Goal: Book appointment/travel/reservation

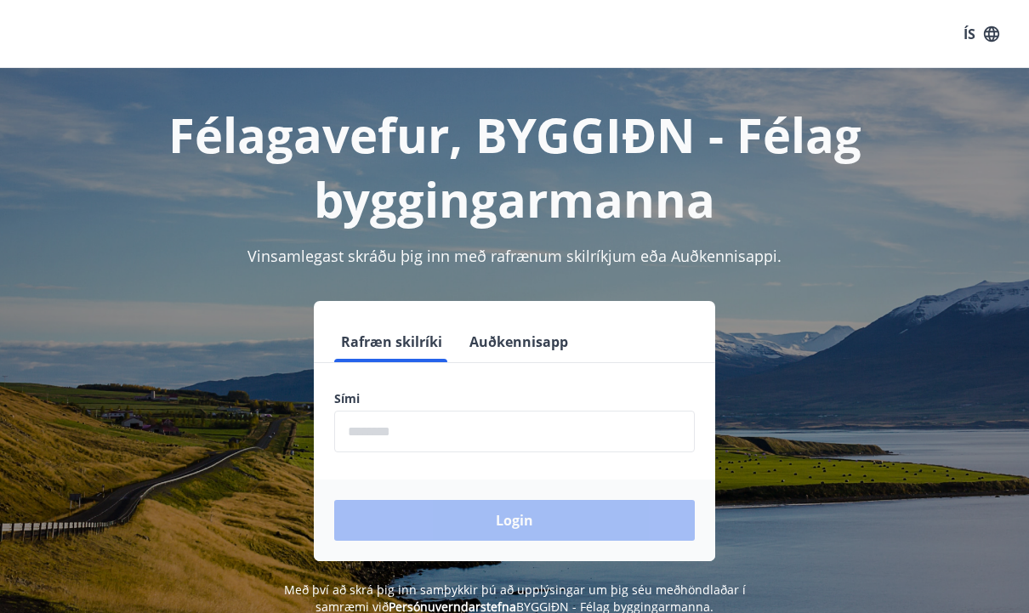
click at [524, 445] on input "phone" at bounding box center [514, 432] width 361 height 42
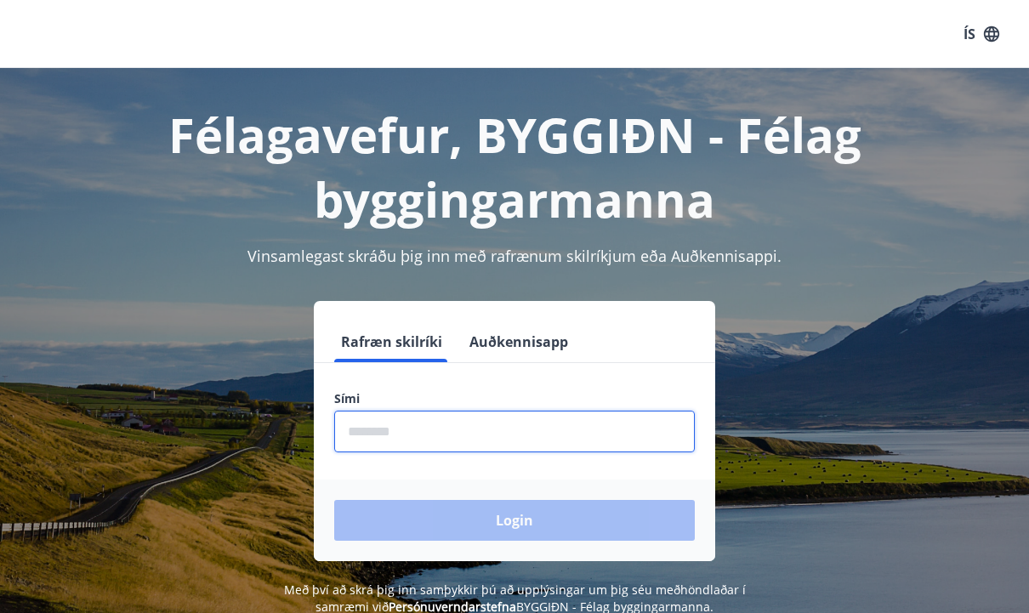
type input "********"
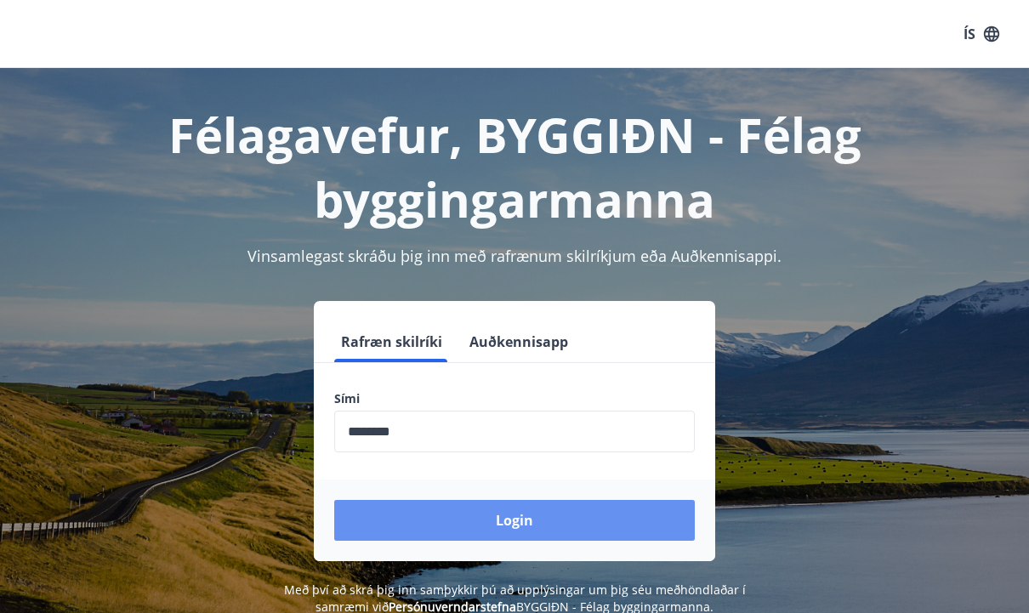
click at [576, 519] on button "Login" at bounding box center [514, 520] width 361 height 41
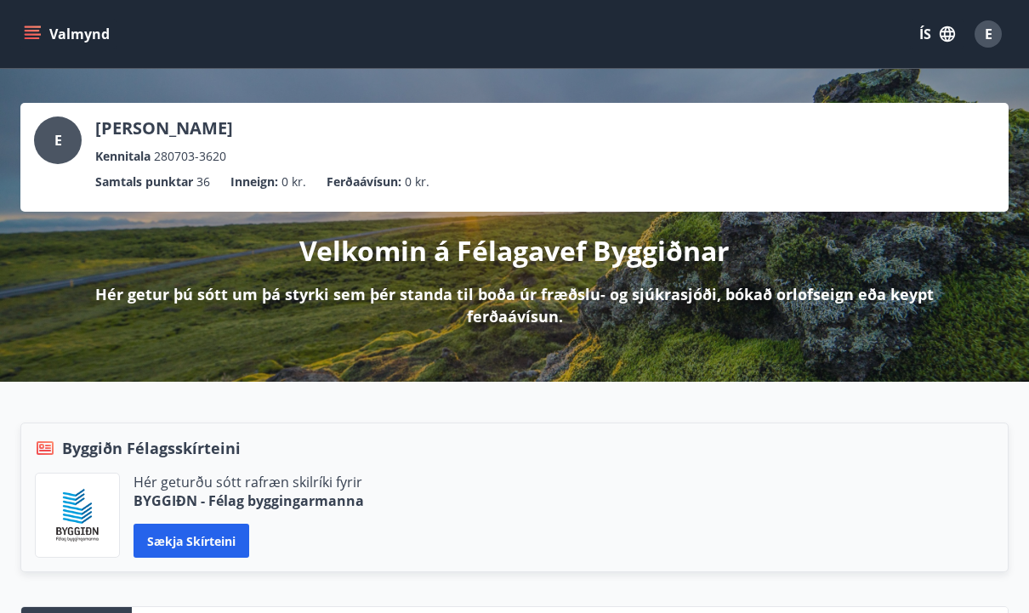
click at [36, 42] on icon "menu" at bounding box center [32, 34] width 17 height 17
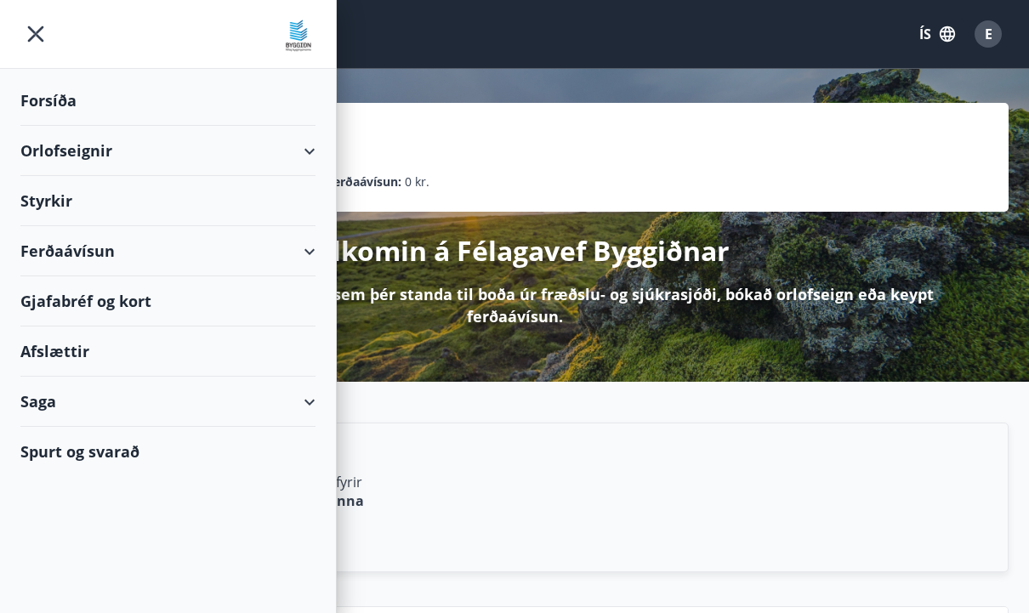
click at [77, 411] on div "Saga" at bounding box center [167, 402] width 295 height 50
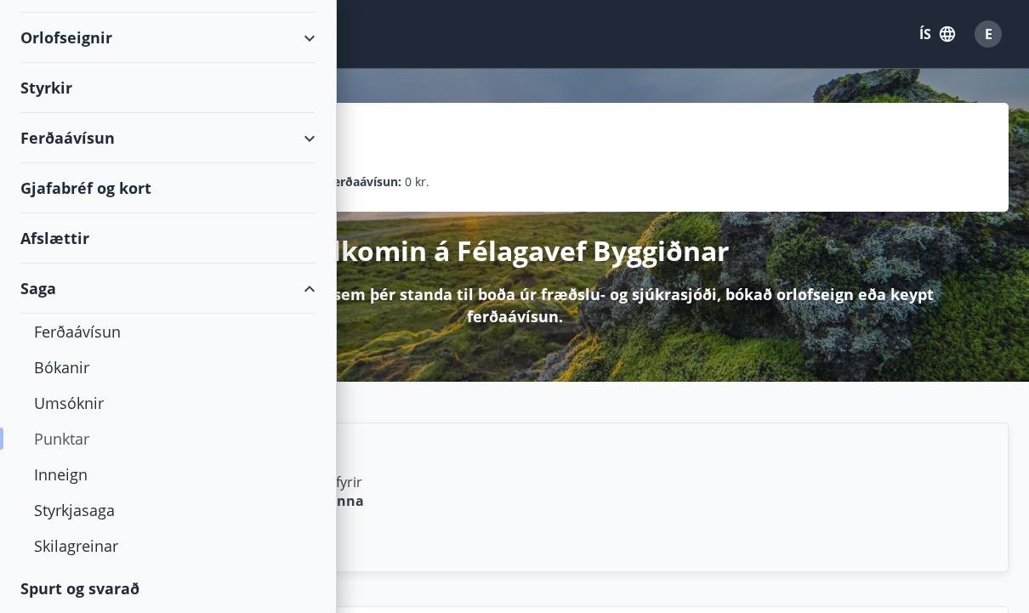
scroll to position [113, 0]
click at [67, 472] on div "Inneign" at bounding box center [168, 475] width 268 height 36
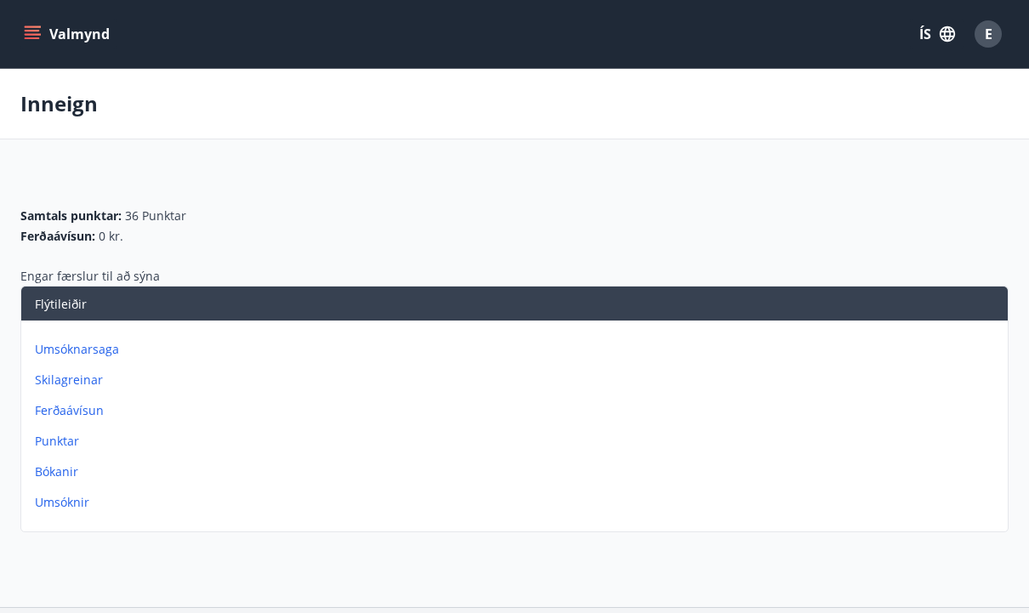
click at [31, 37] on icon "menu" at bounding box center [32, 34] width 17 height 17
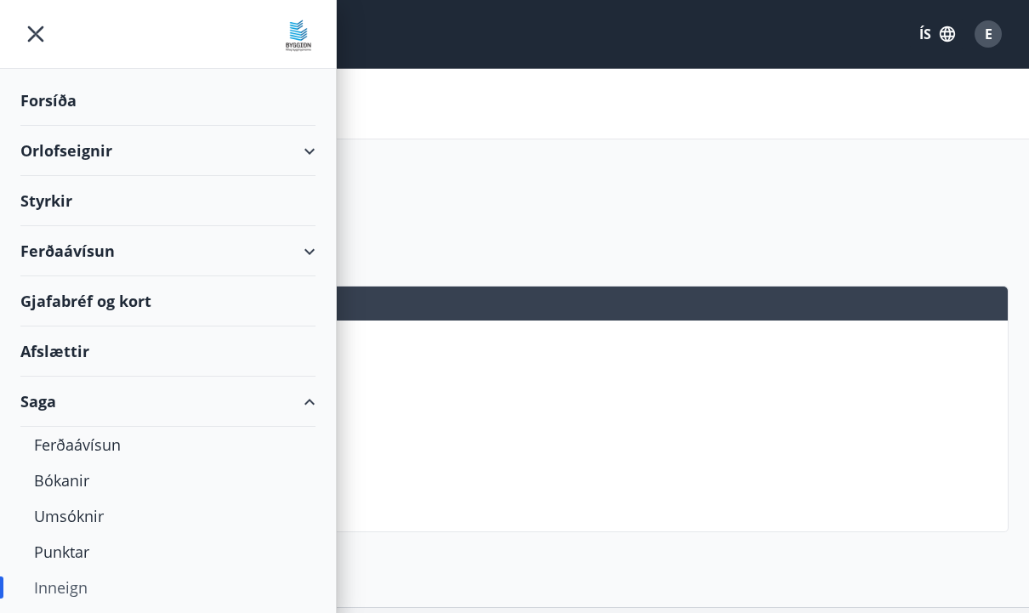
click at [304, 147] on div "Orlofseignir" at bounding box center [167, 151] width 295 height 50
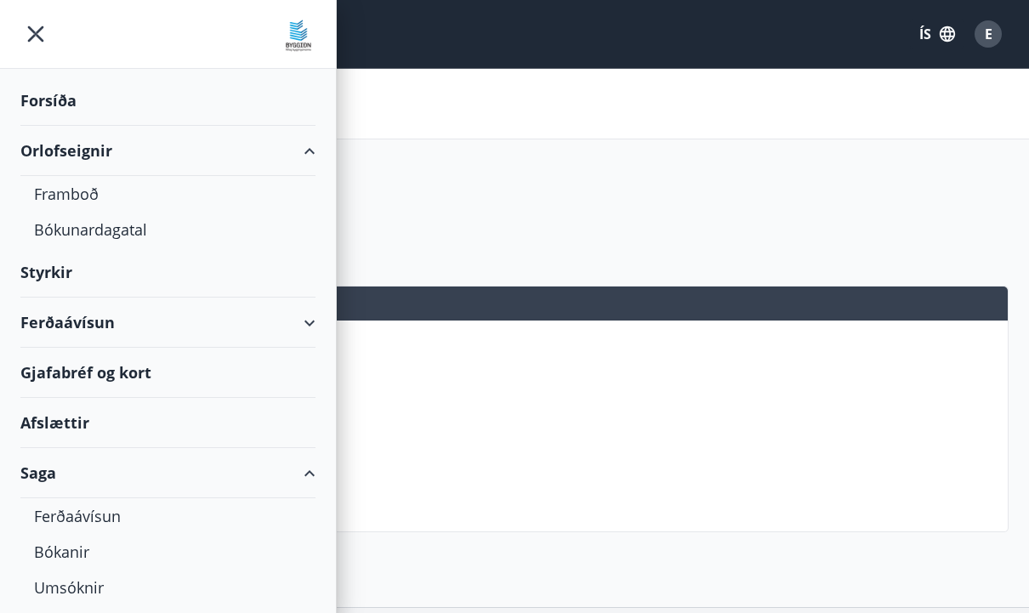
click at [304, 147] on div "Orlofseignir" at bounding box center [167, 151] width 295 height 50
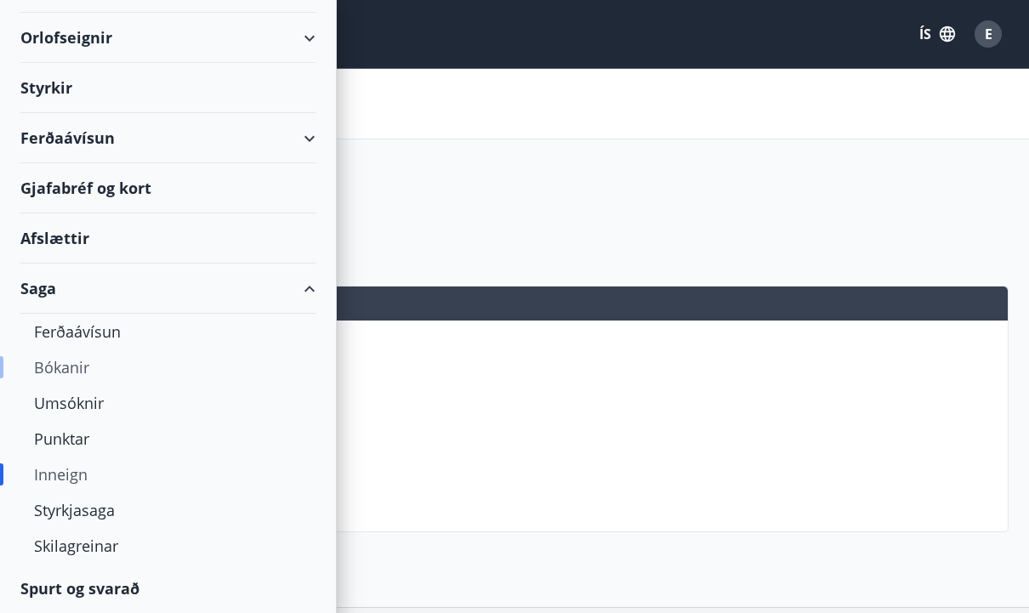
scroll to position [113, 0]
click at [79, 448] on div "Punktar" at bounding box center [168, 439] width 268 height 36
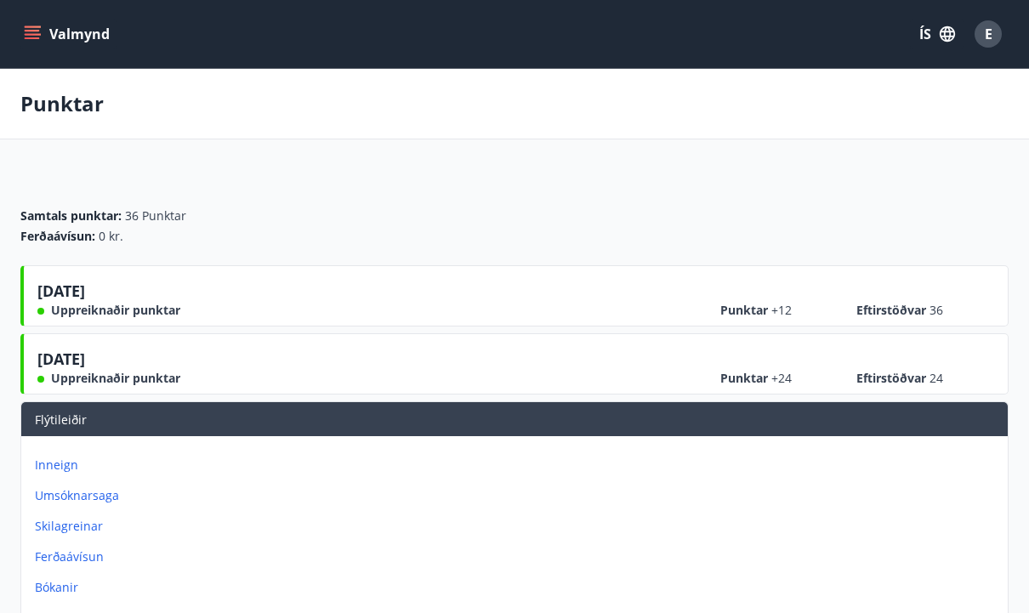
click at [997, 30] on div "E" at bounding box center [987, 33] width 27 height 27
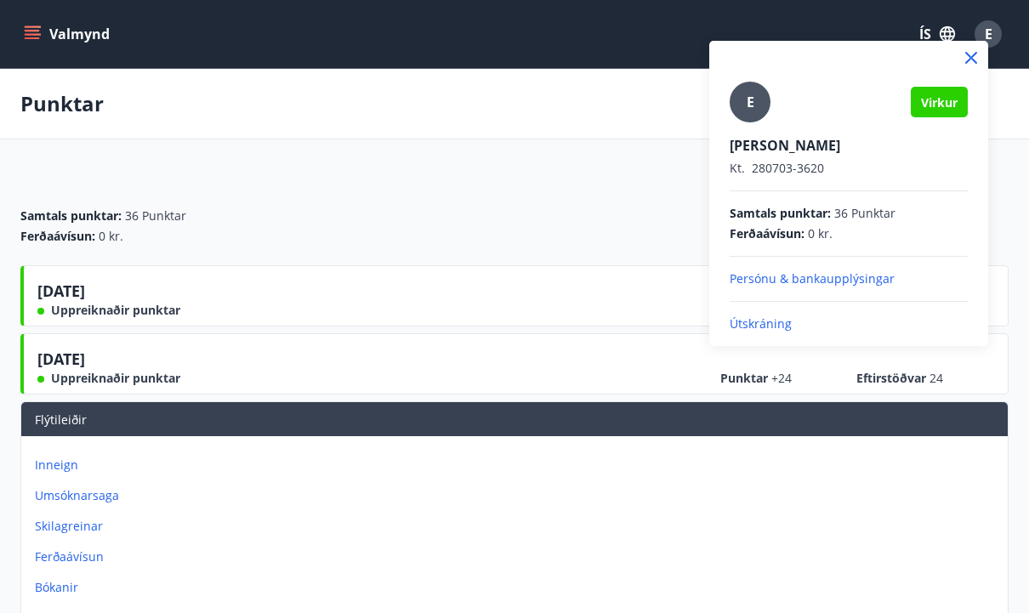
click at [753, 110] on span "E" at bounding box center [751, 102] width 8 height 19
click at [753, 125] on input "E" at bounding box center [845, 134] width 231 height 18
click at [945, 102] on span "Virkur" at bounding box center [939, 102] width 37 height 16
click at [39, 37] on div at bounding box center [514, 306] width 1029 height 613
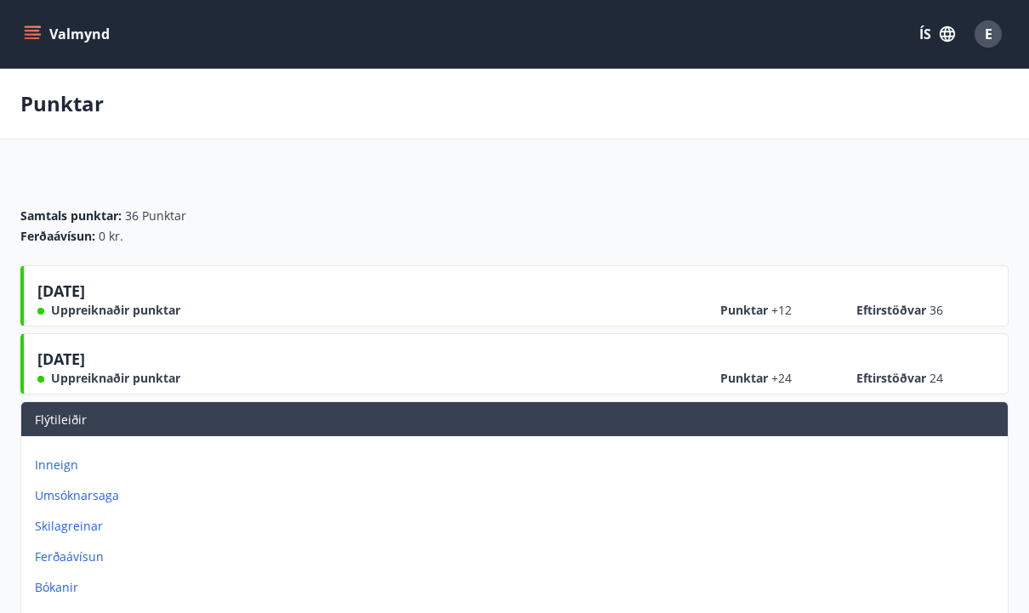
click at [27, 36] on icon "menu" at bounding box center [32, 34] width 17 height 17
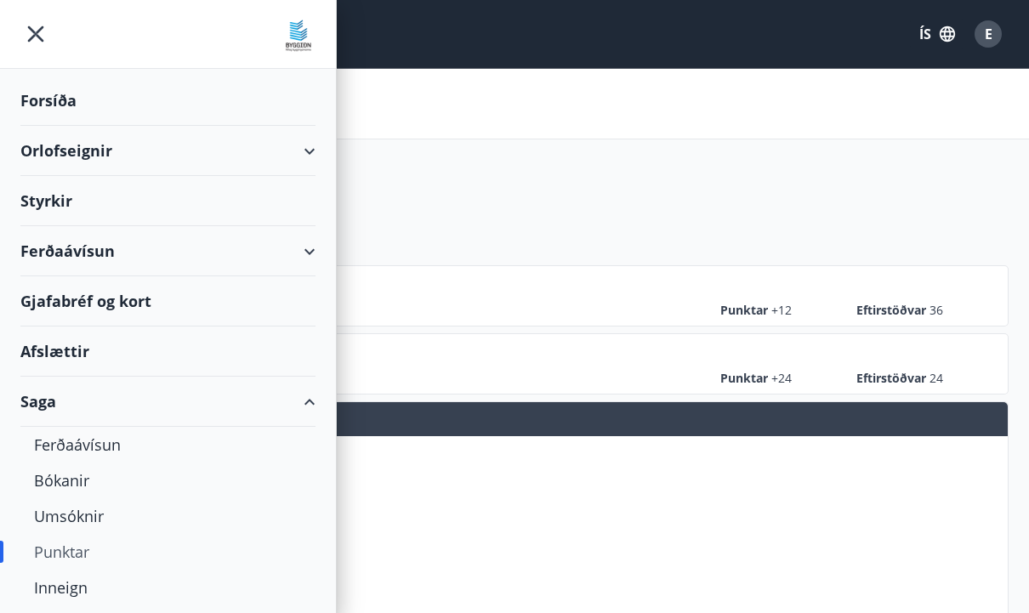
click at [63, 126] on div "Styrkir" at bounding box center [167, 101] width 295 height 50
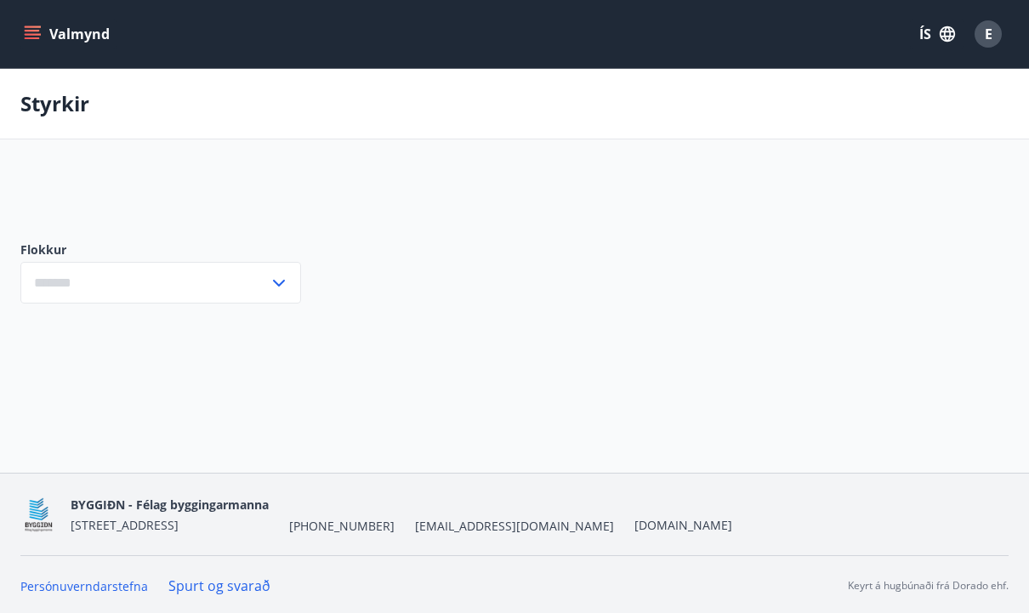
type input "***"
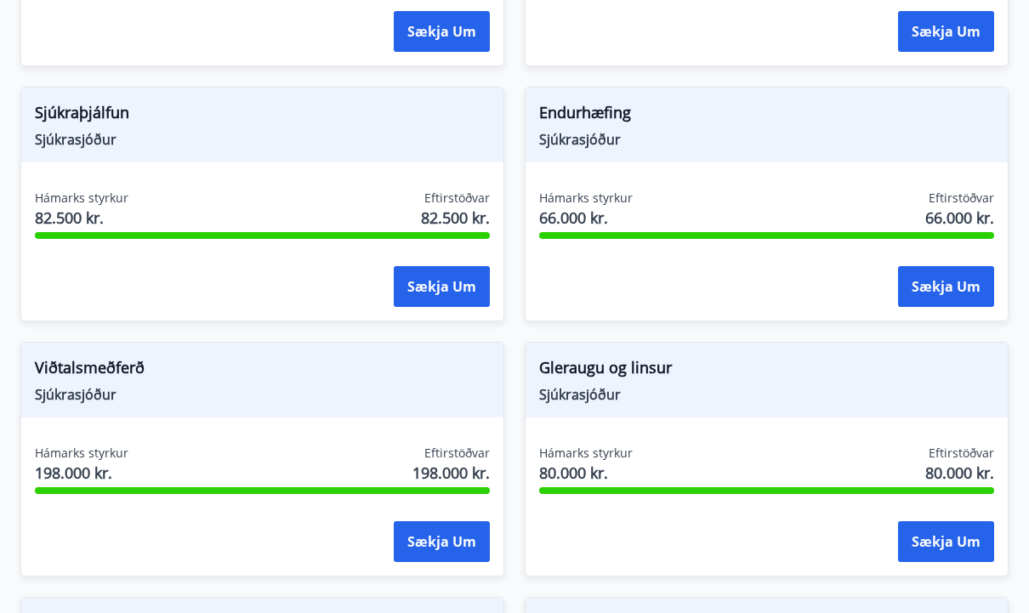
scroll to position [997, 0]
click at [474, 298] on button "Sækja um" at bounding box center [442, 287] width 96 height 41
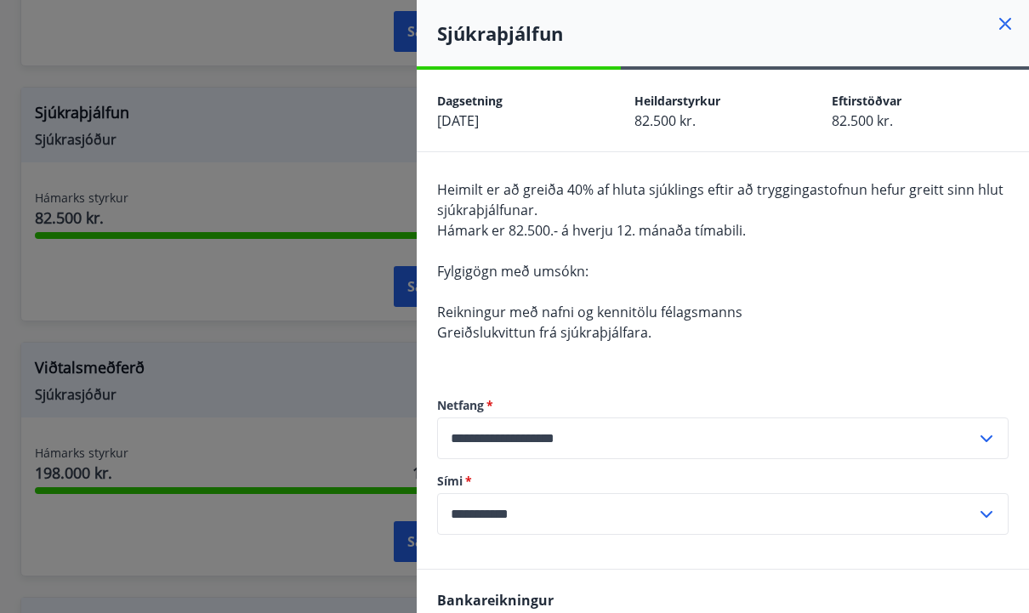
scroll to position [0, 0]
click at [309, 179] on div at bounding box center [514, 306] width 1029 height 613
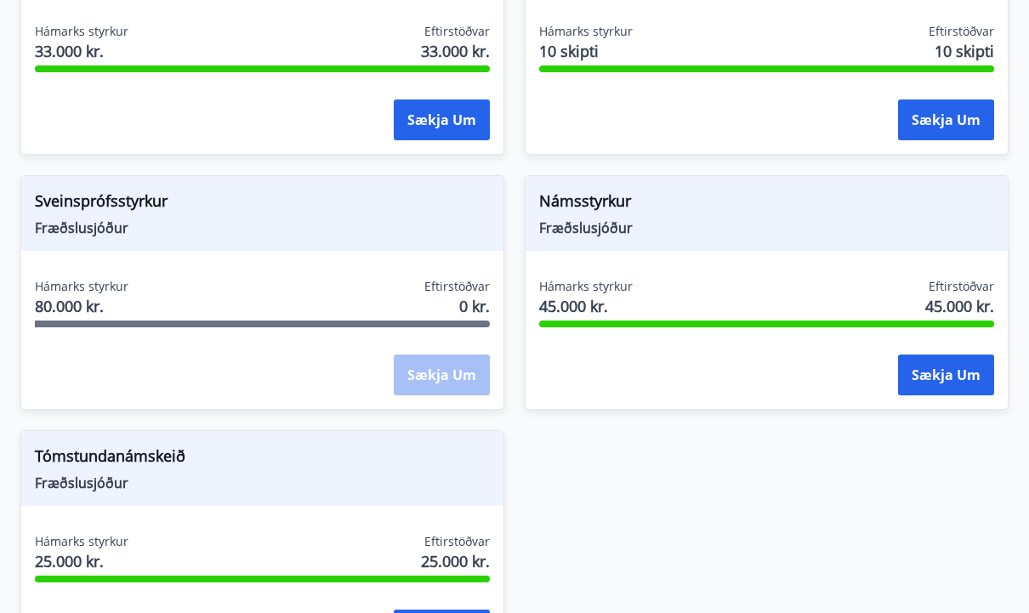
scroll to position [2486, 0]
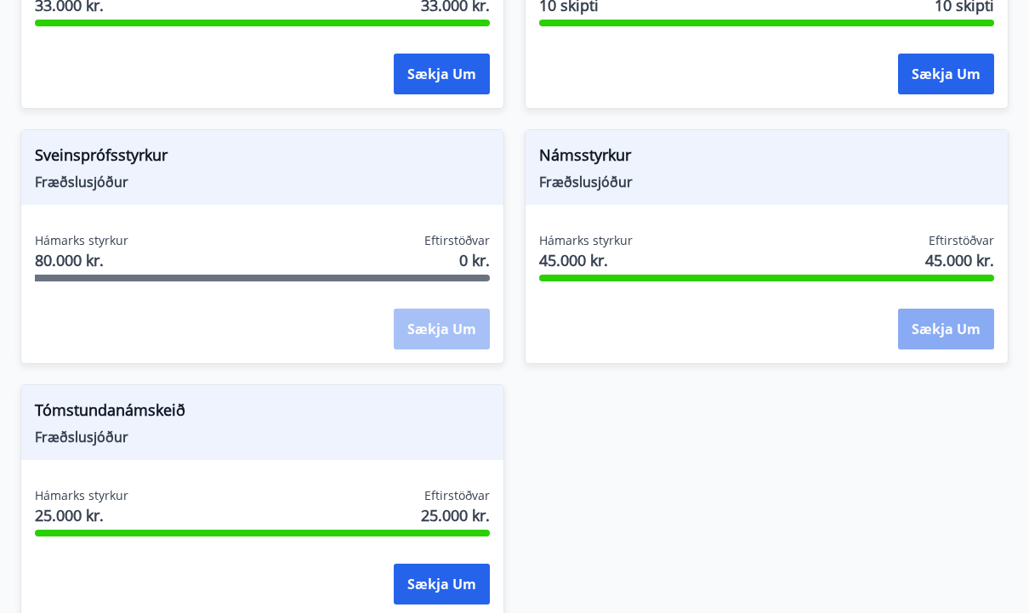
click at [940, 333] on button "Sækja um" at bounding box center [946, 329] width 96 height 41
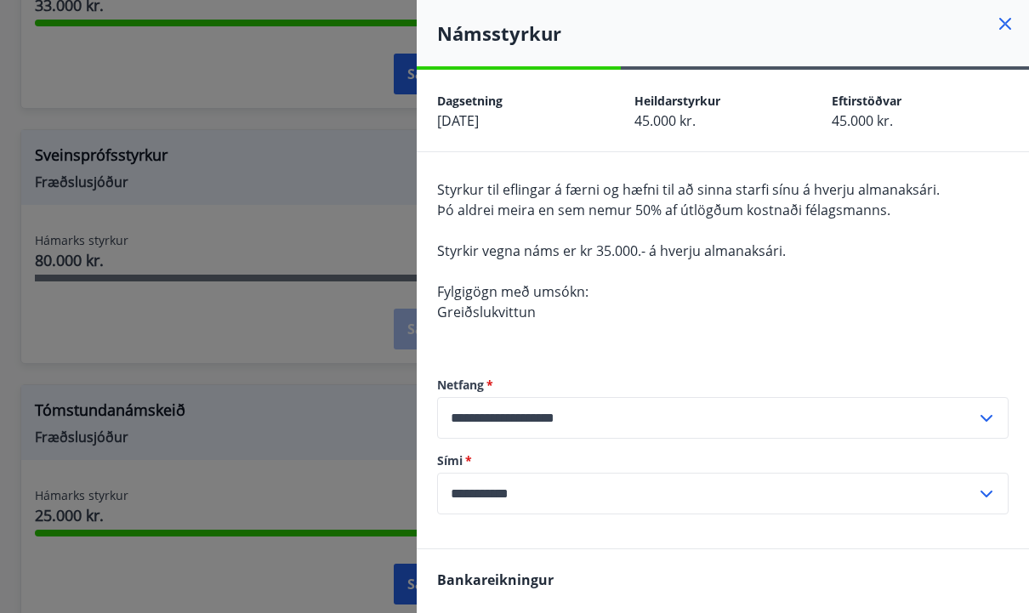
click at [258, 361] on div at bounding box center [514, 306] width 1029 height 613
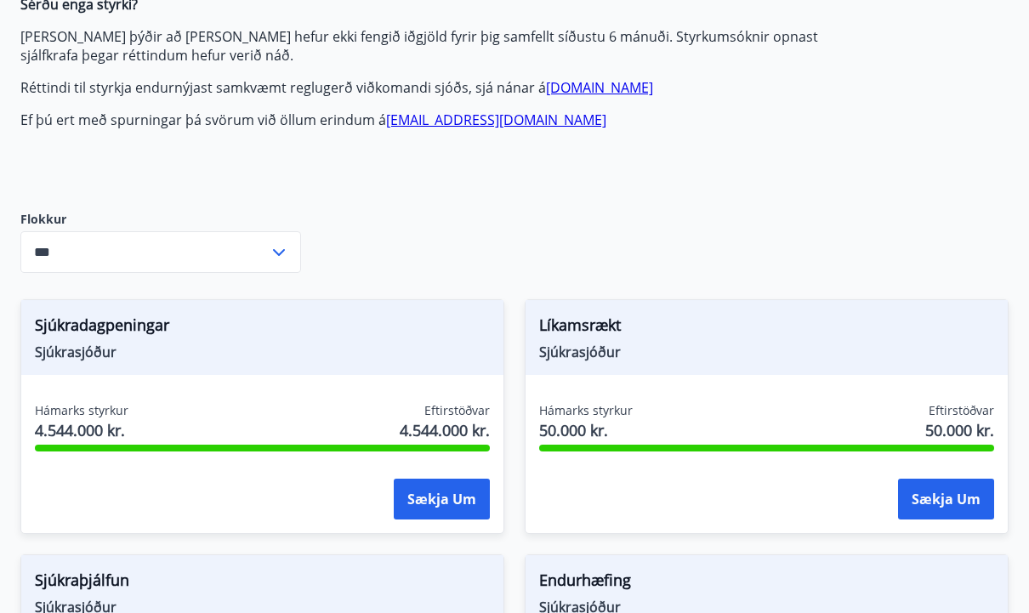
scroll to position [530, 0]
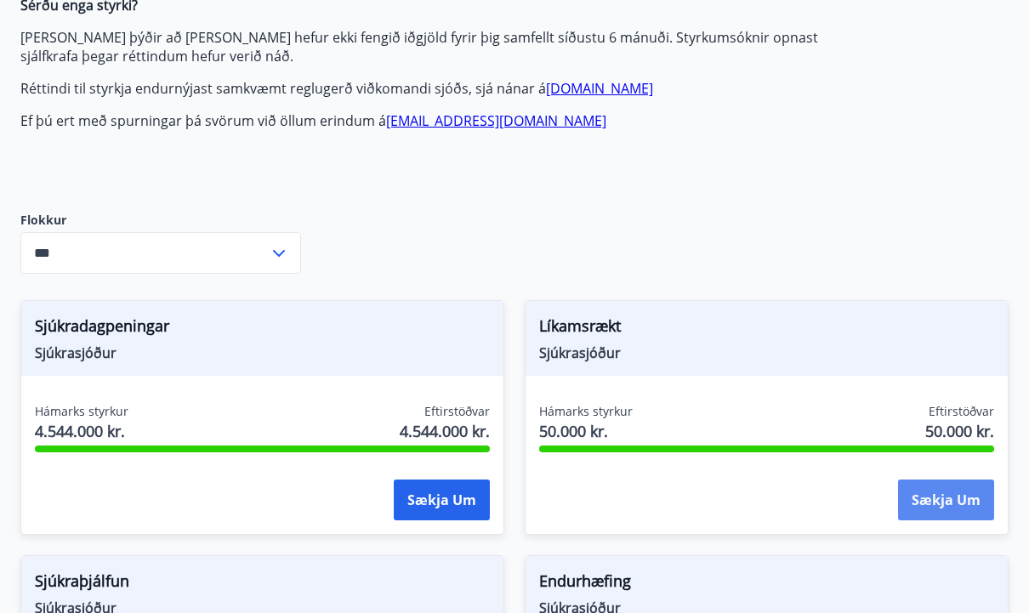
click at [952, 496] on button "Sækja um" at bounding box center [946, 500] width 96 height 41
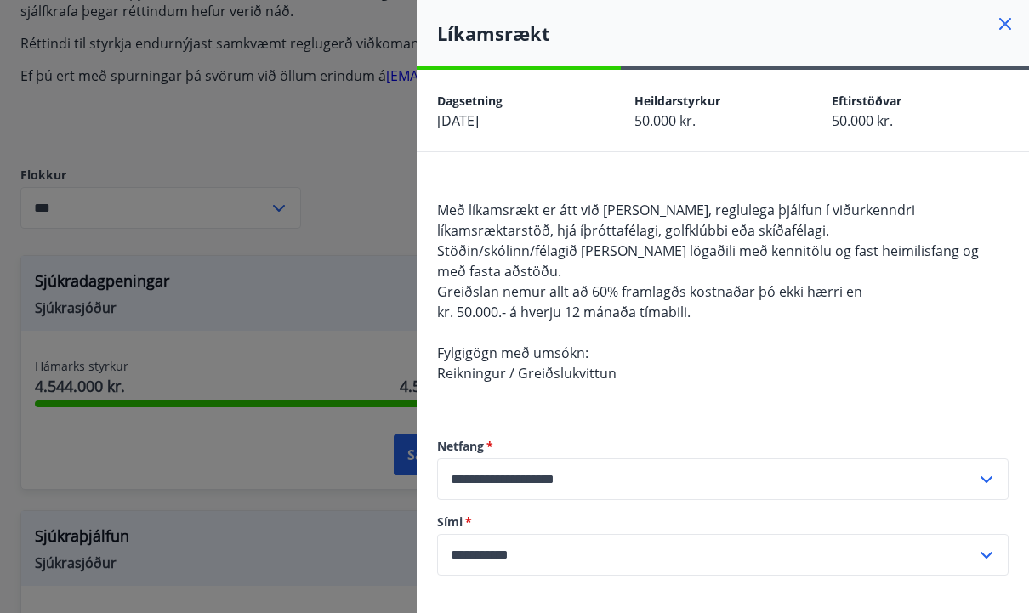
scroll to position [0, 0]
click at [1001, 24] on icon at bounding box center [1005, 24] width 20 height 20
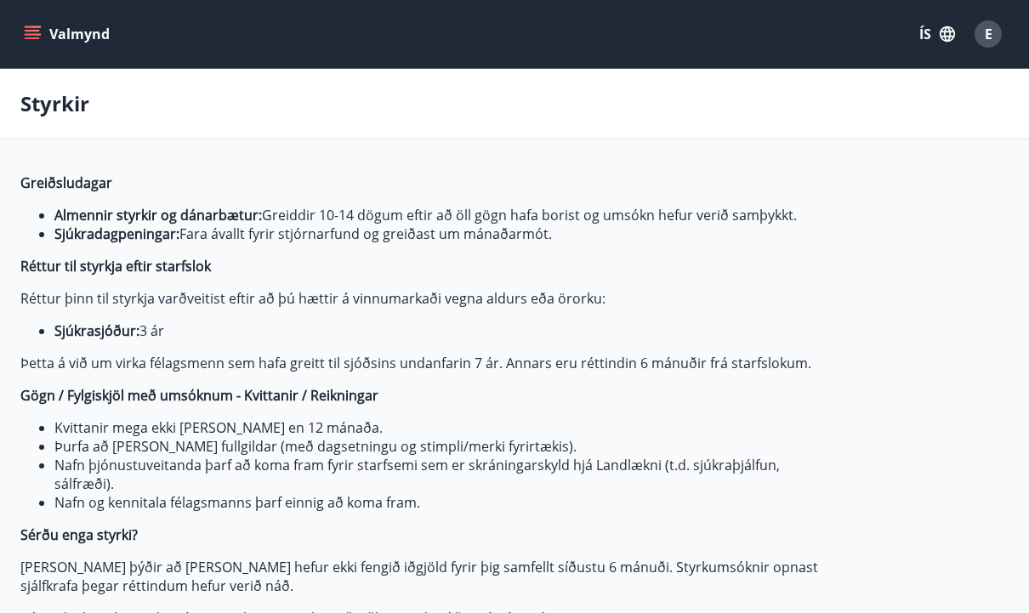
click at [43, 31] on button "Valmynd" at bounding box center [68, 34] width 96 height 31
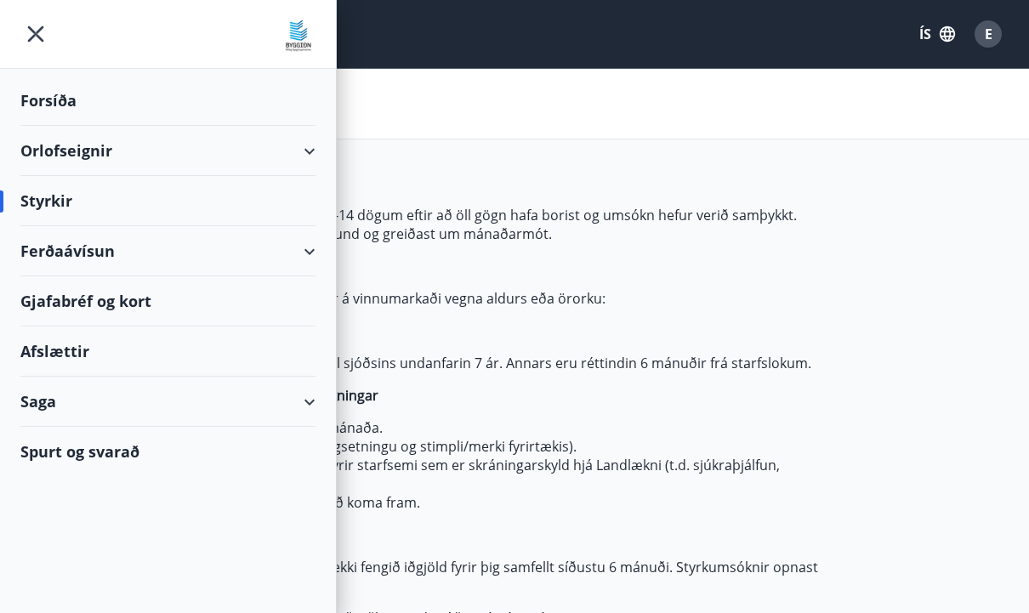
click at [304, 153] on div "Orlofseignir" at bounding box center [167, 151] width 295 height 50
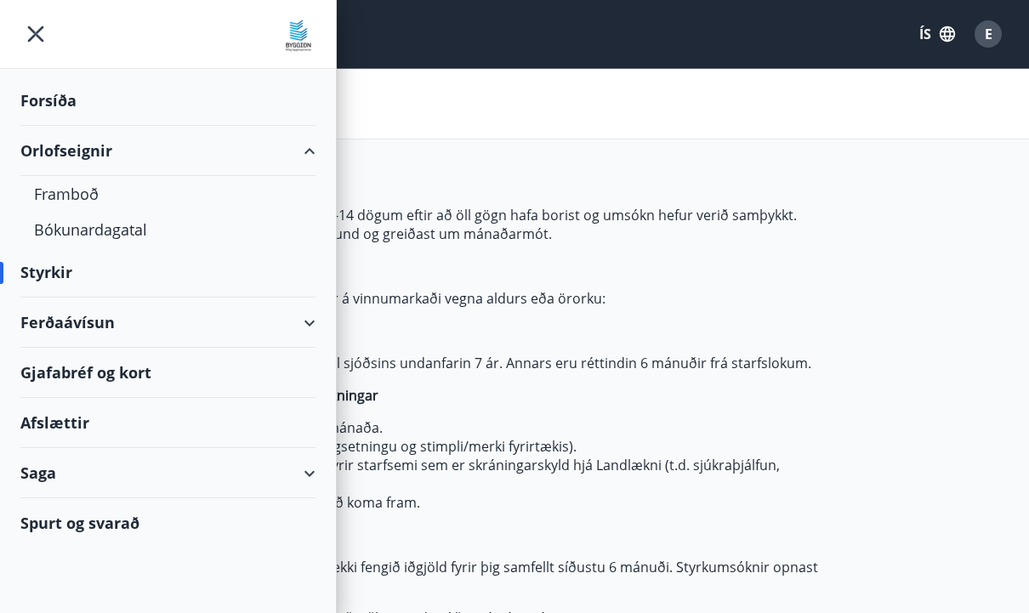
click at [27, 33] on icon "menu" at bounding box center [35, 34] width 31 height 31
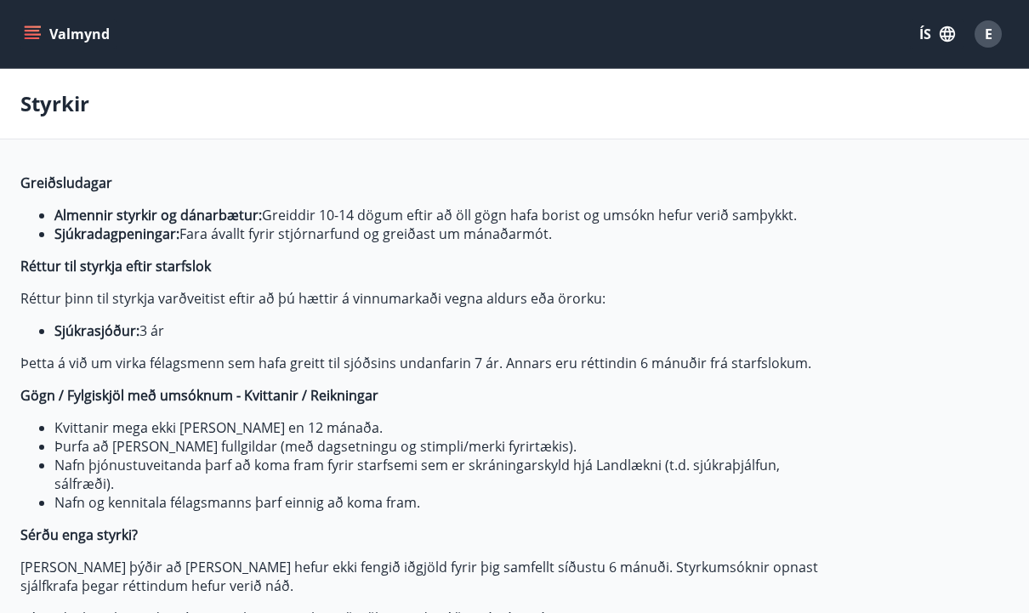
click at [66, 36] on button "Valmynd" at bounding box center [68, 34] width 96 height 31
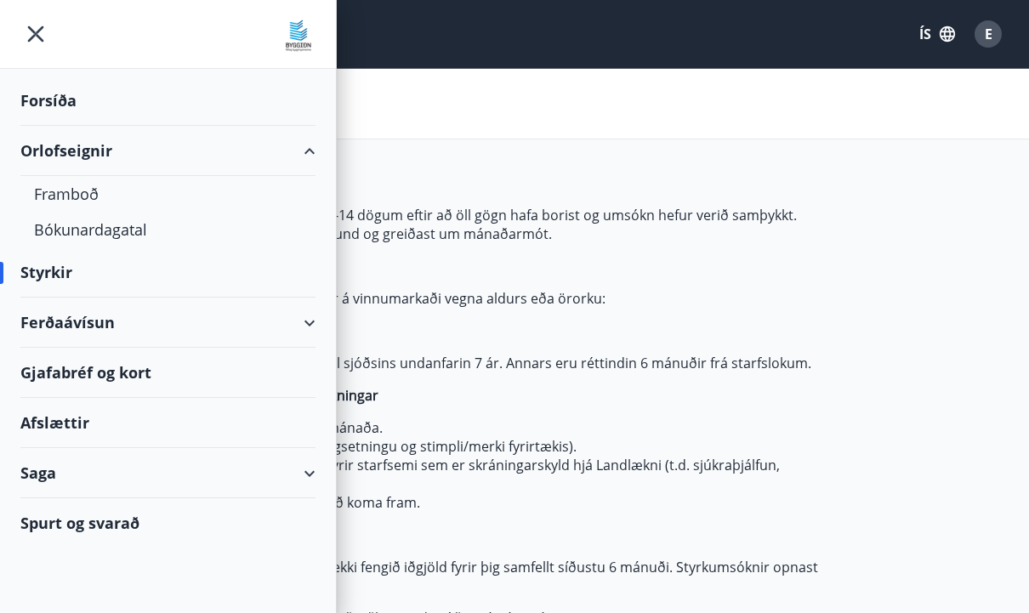
click at [45, 127] on div "Orlofseignir" at bounding box center [167, 151] width 295 height 50
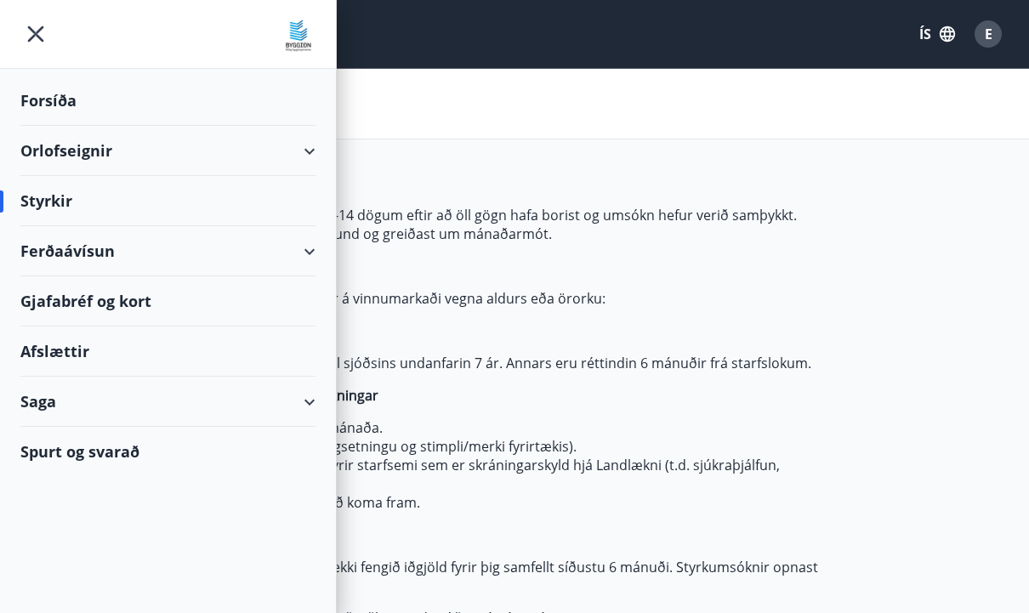
click at [53, 94] on div "Forsíða" at bounding box center [167, 101] width 295 height 50
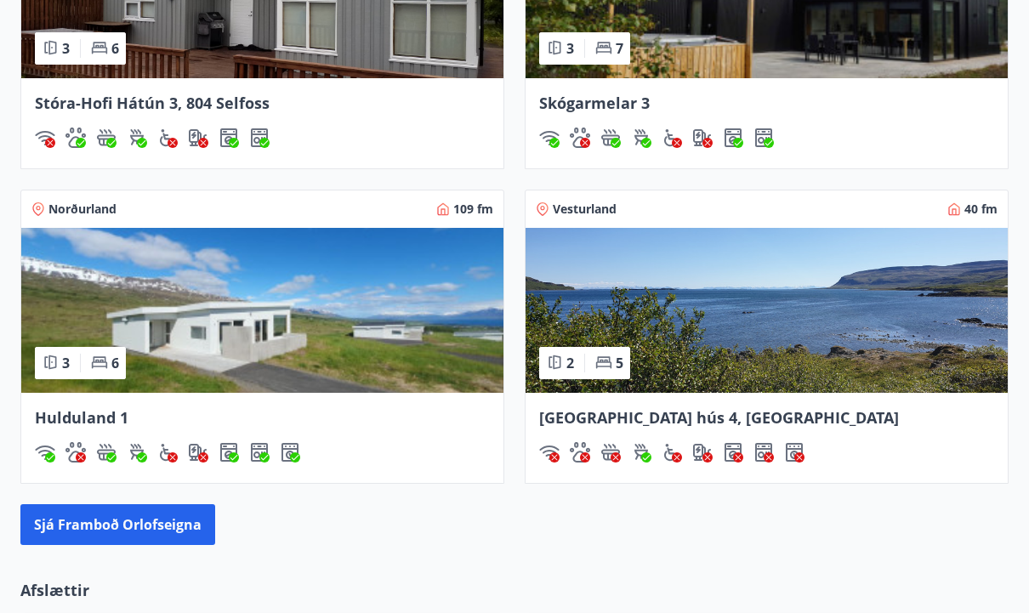
scroll to position [1496, 0]
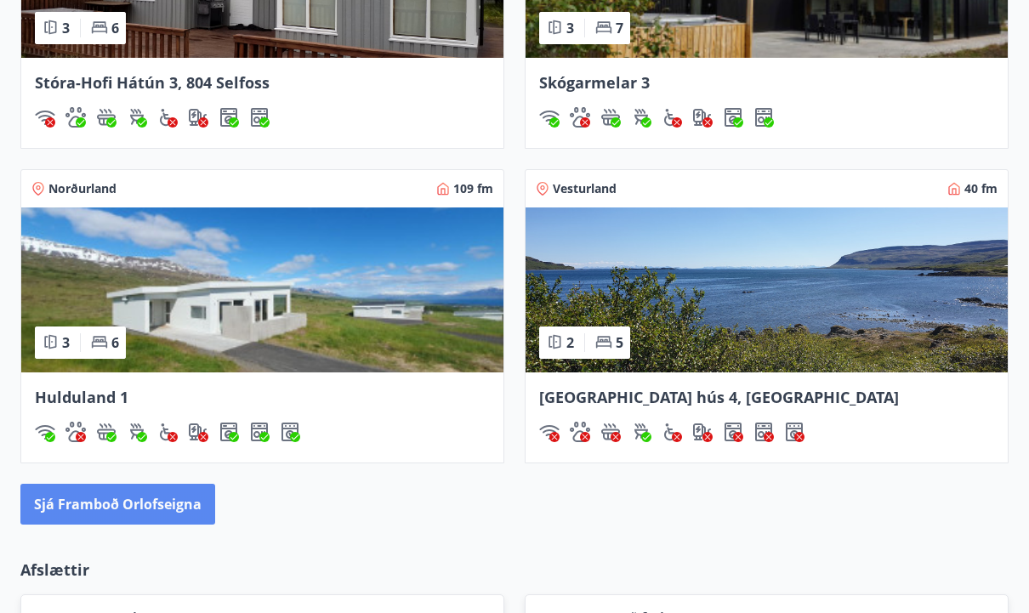
click at [152, 497] on button "Sjá framboð orlofseigna" at bounding box center [117, 504] width 195 height 41
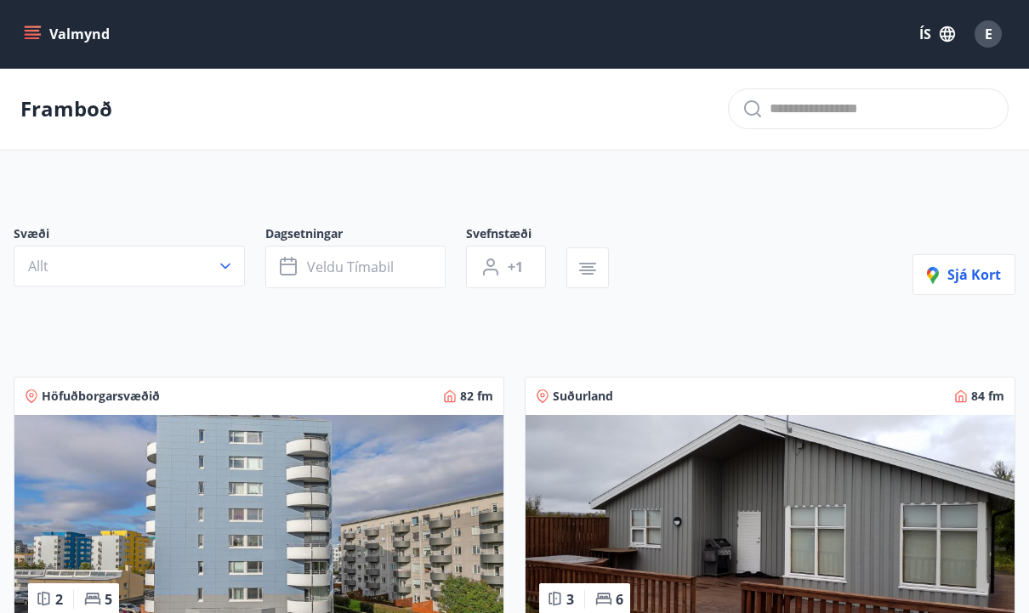
click at [37, 32] on icon "menu" at bounding box center [32, 34] width 17 height 17
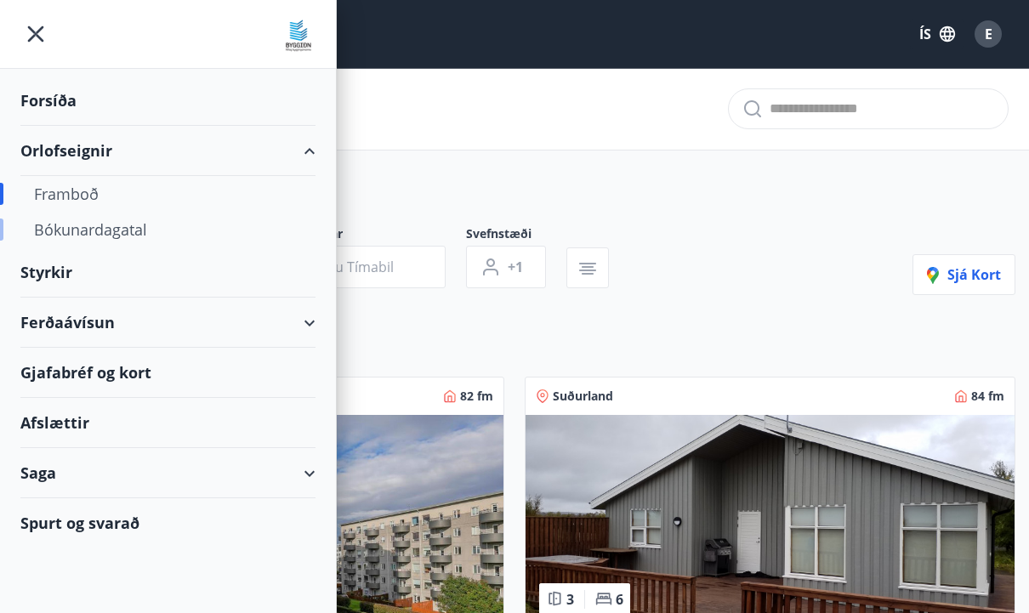
click at [121, 233] on div "Bókunardagatal" at bounding box center [168, 230] width 268 height 36
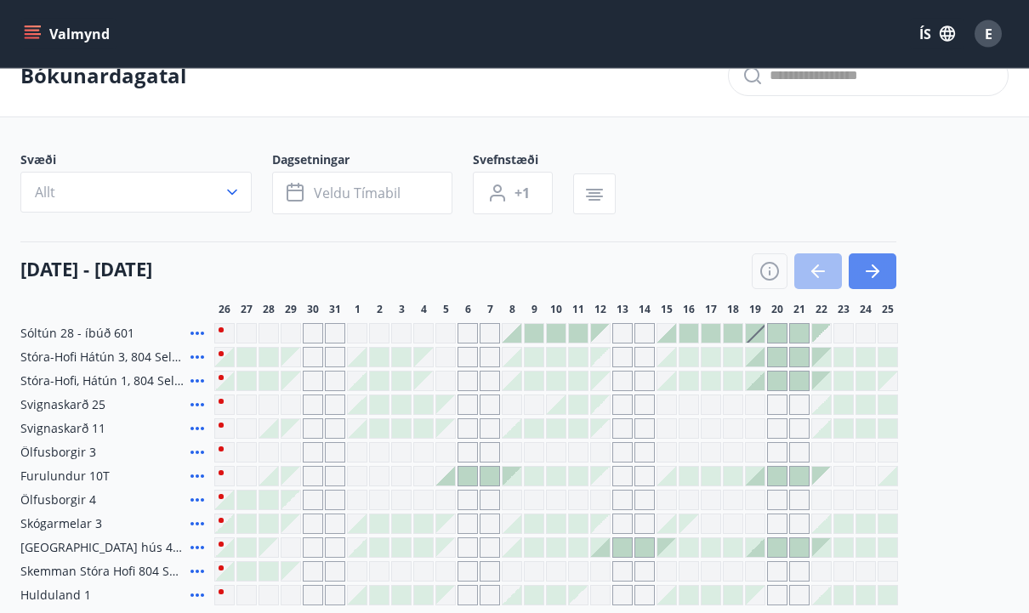
scroll to position [33, 0]
click at [891, 270] on button "button" at bounding box center [873, 271] width 48 height 36
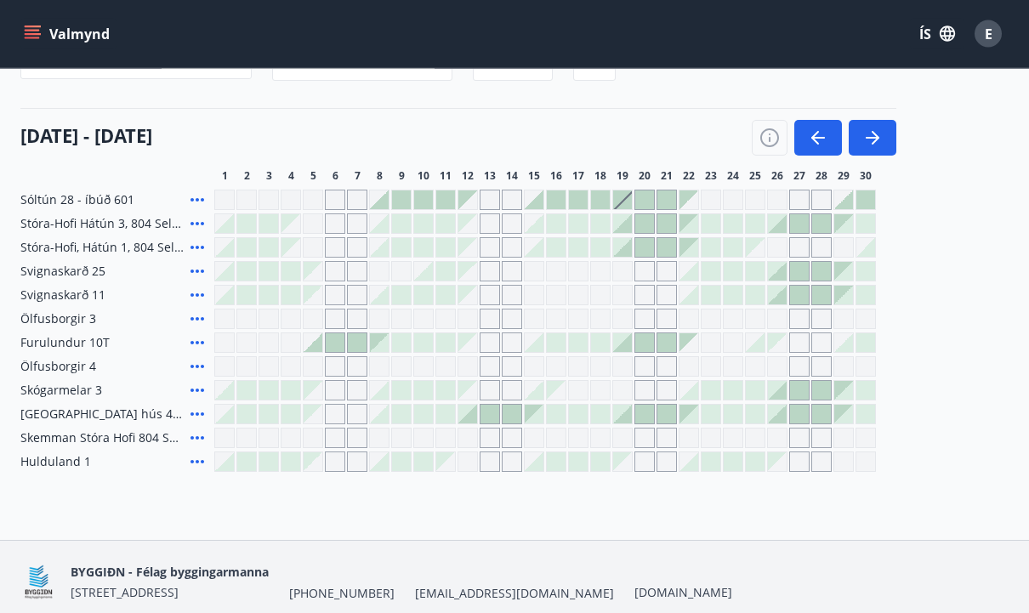
scroll to position [162, 0]
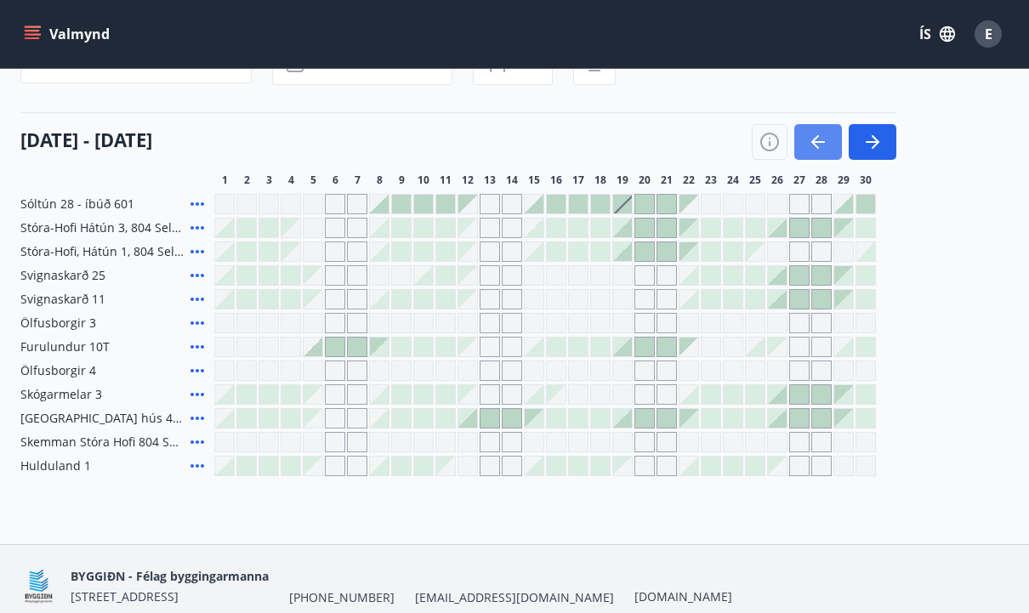
click at [820, 135] on icon "button" at bounding box center [818, 142] width 20 height 20
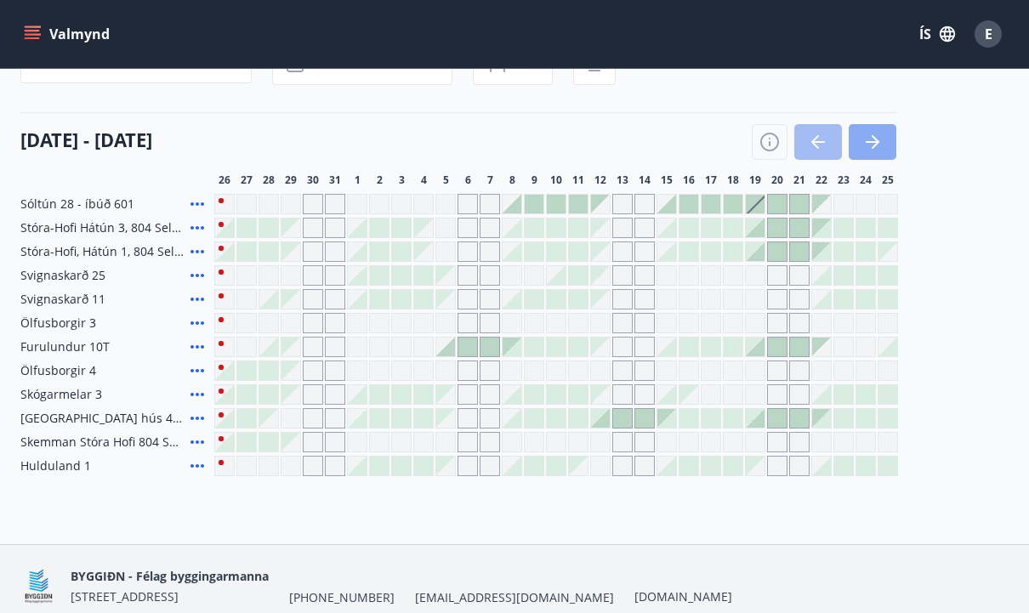
click at [866, 142] on icon "button" at bounding box center [873, 142] width 14 height 2
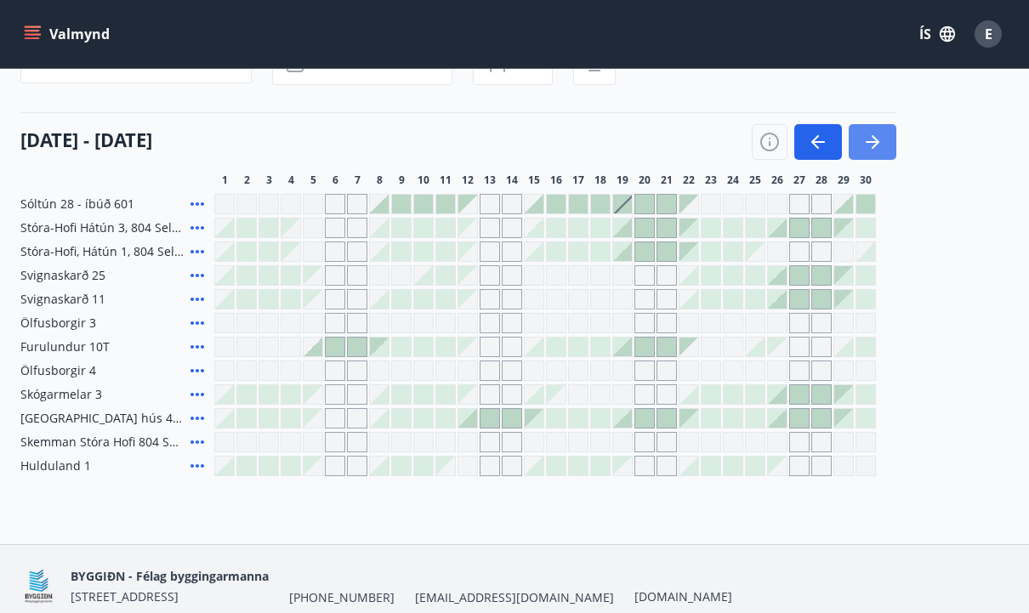
click at [866, 142] on icon "button" at bounding box center [873, 142] width 14 height 2
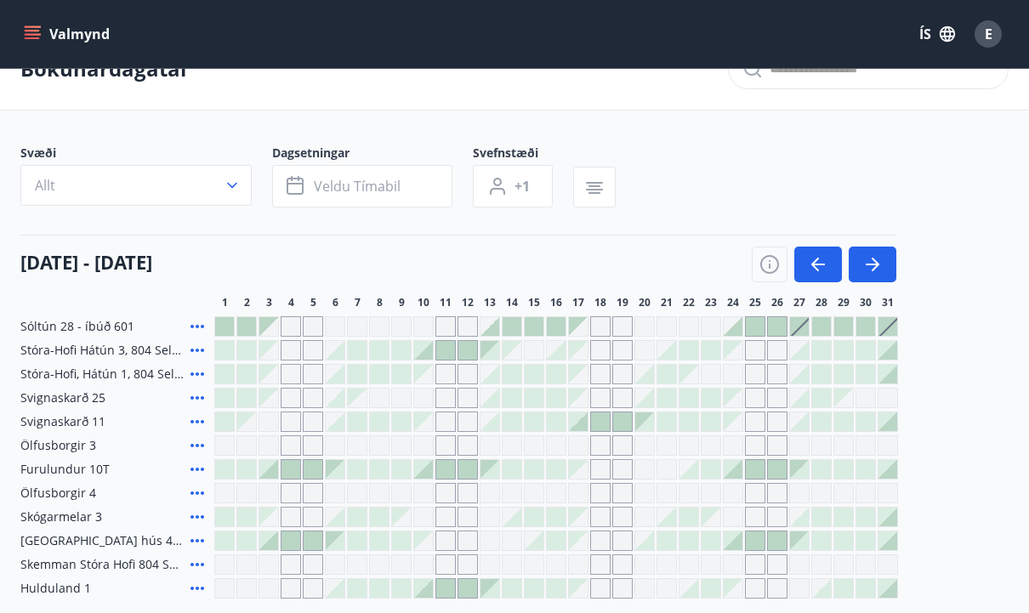
scroll to position [0, 0]
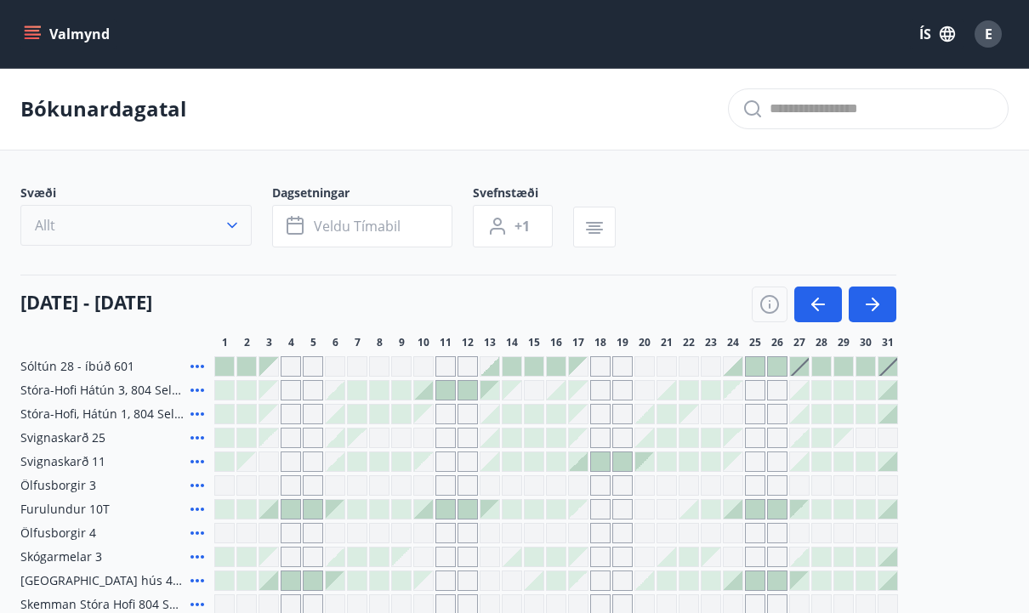
click at [228, 230] on icon "button" at bounding box center [232, 225] width 17 height 17
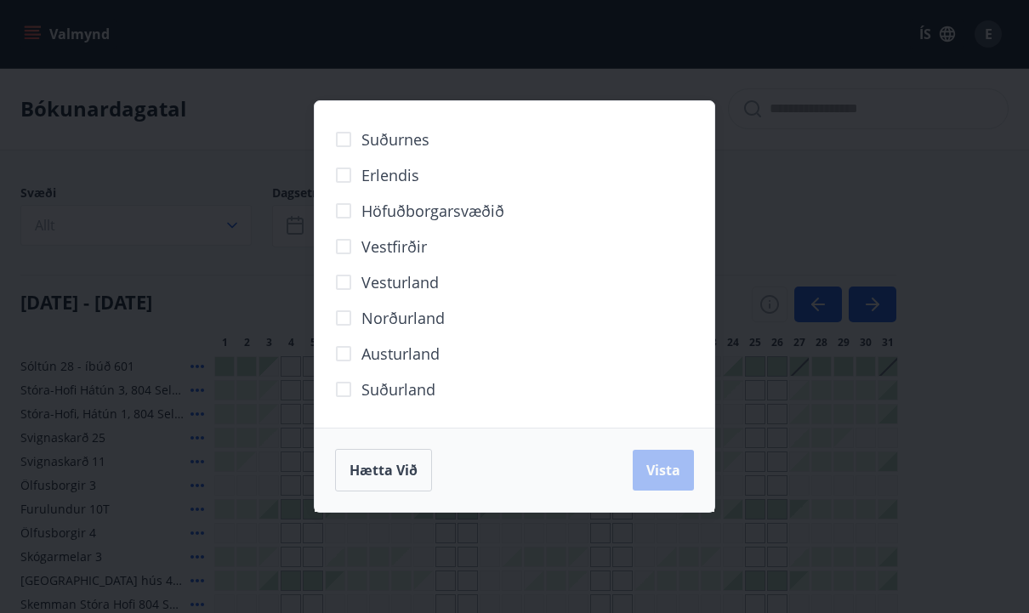
click at [859, 129] on div "Suðurnes Erlendis Höfuðborgarsvæðið Vestfirðir Vesturland Norðurland Austurland…" at bounding box center [514, 306] width 1029 height 613
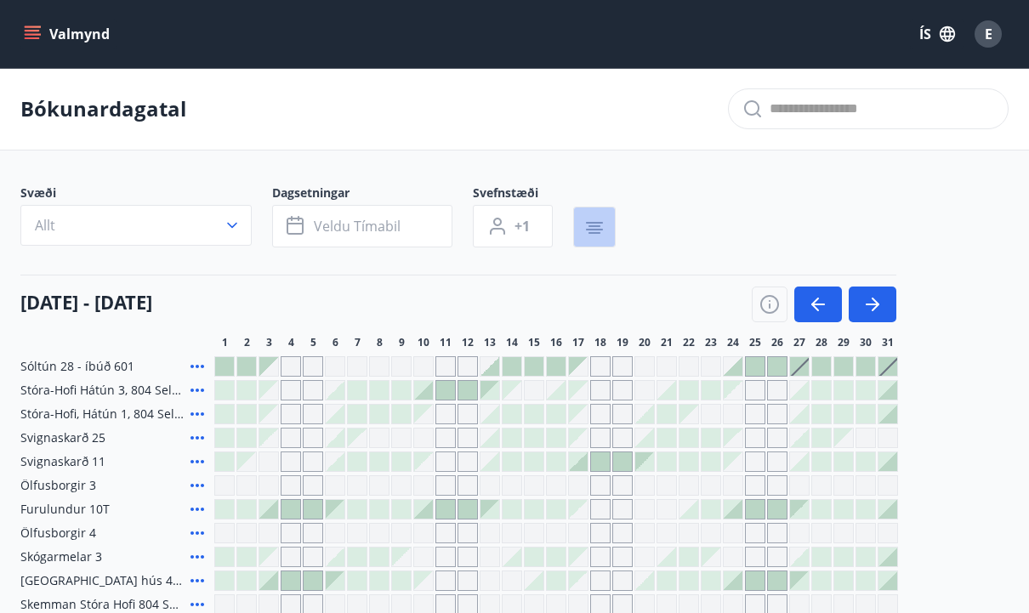
click at [606, 231] on button "button" at bounding box center [594, 227] width 43 height 41
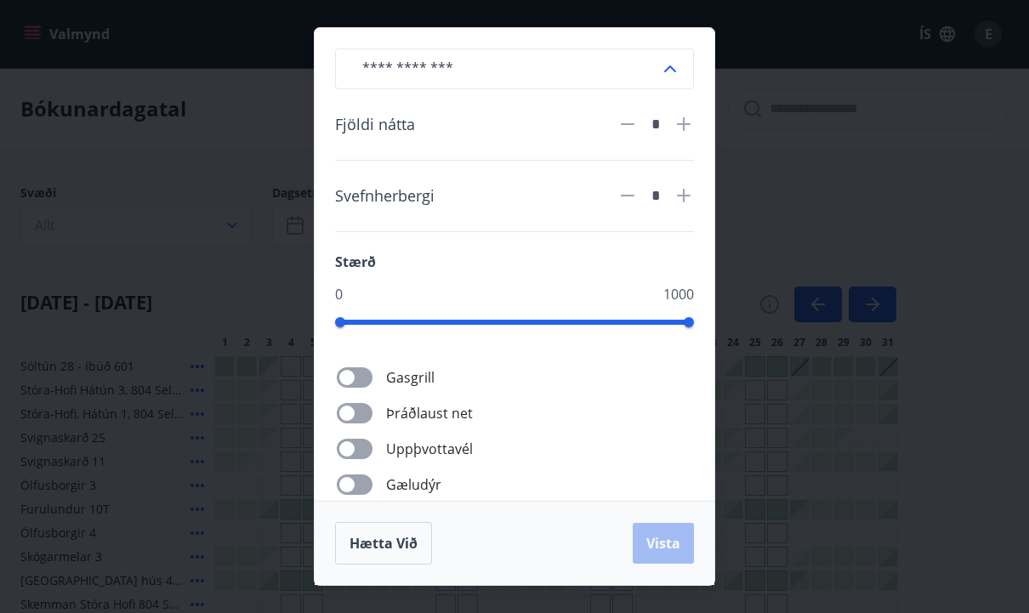
click at [671, 77] on icon at bounding box center [670, 69] width 20 height 20
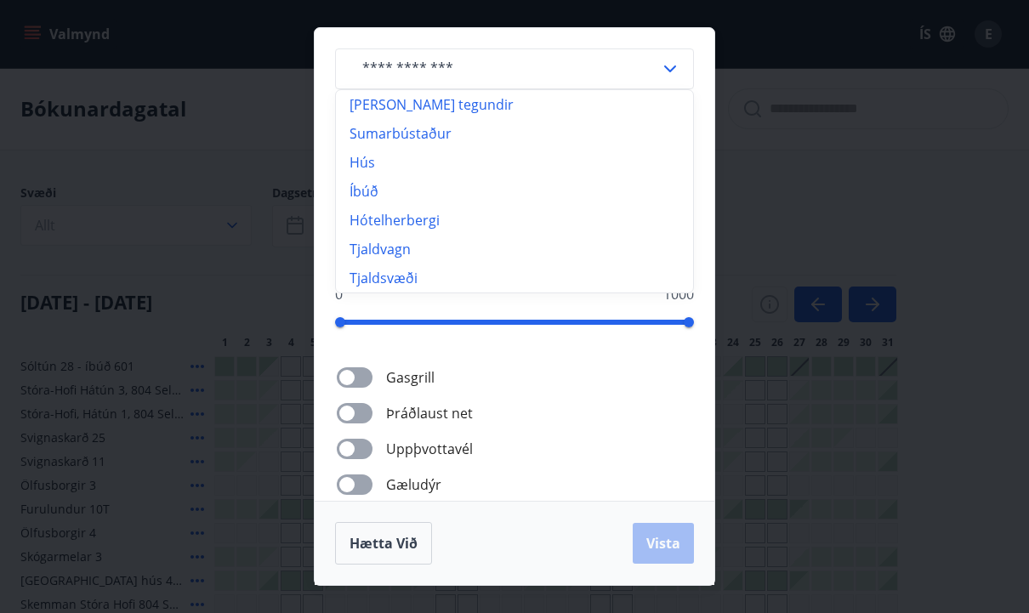
click at [860, 180] on div "​ Allar tegundir Sumarbústaður Hús Íbúð Hótelherbergi Tjaldvagn Tjaldsvæði Fjöl…" at bounding box center [514, 306] width 1029 height 613
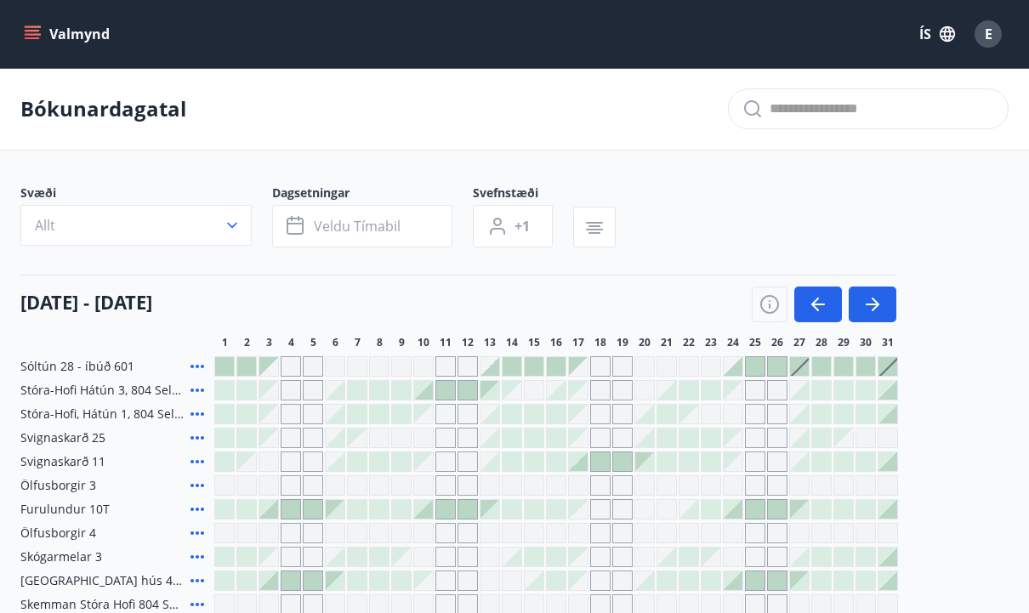
click at [524, 236] on button "+1" at bounding box center [513, 226] width 80 height 43
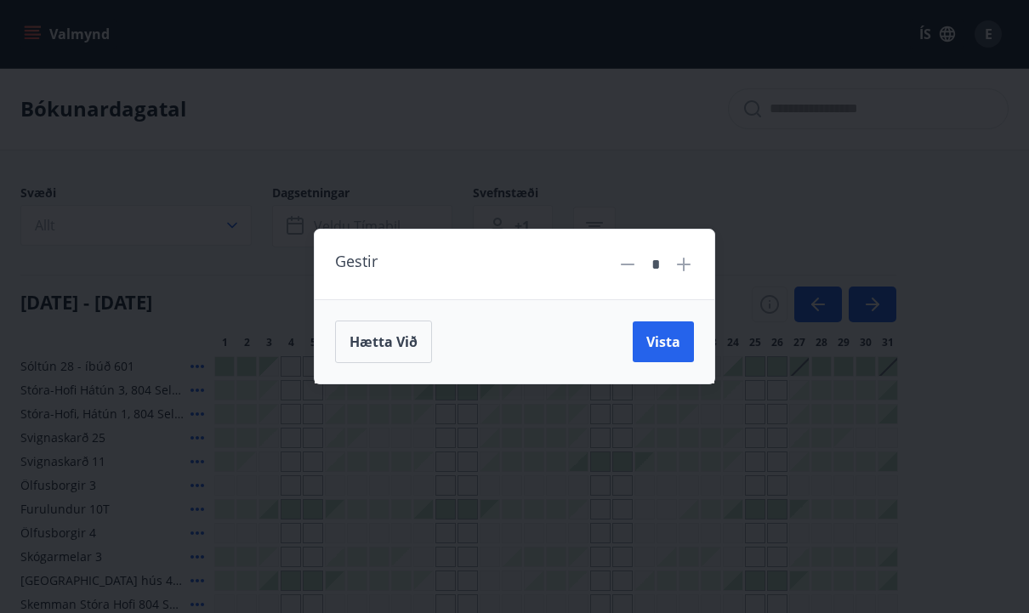
click at [769, 184] on div "Gestir * Hætta við Vista" at bounding box center [514, 306] width 1029 height 613
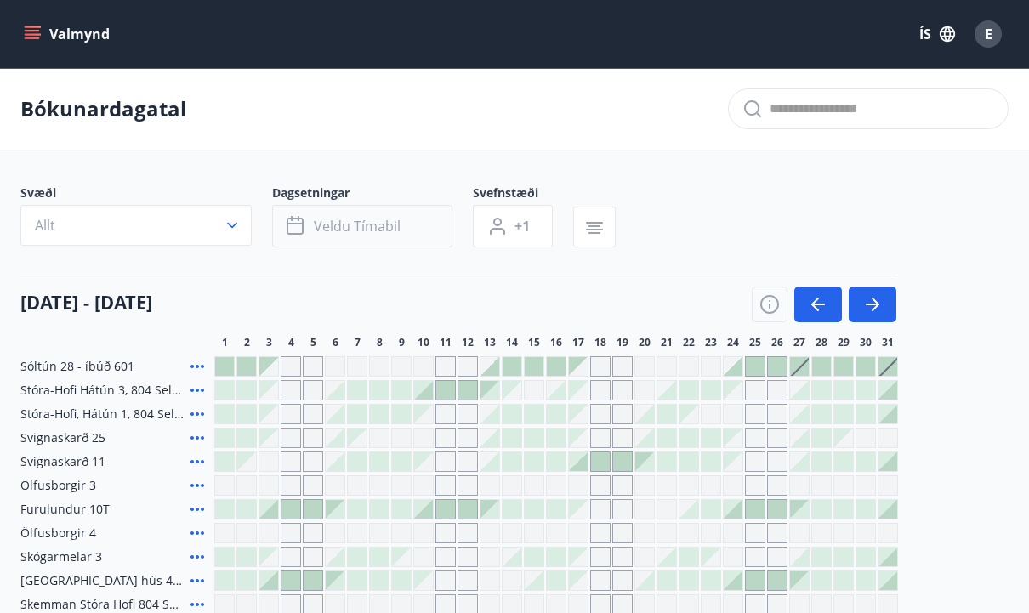
click at [399, 226] on span "Veldu tímabil" at bounding box center [357, 226] width 87 height 19
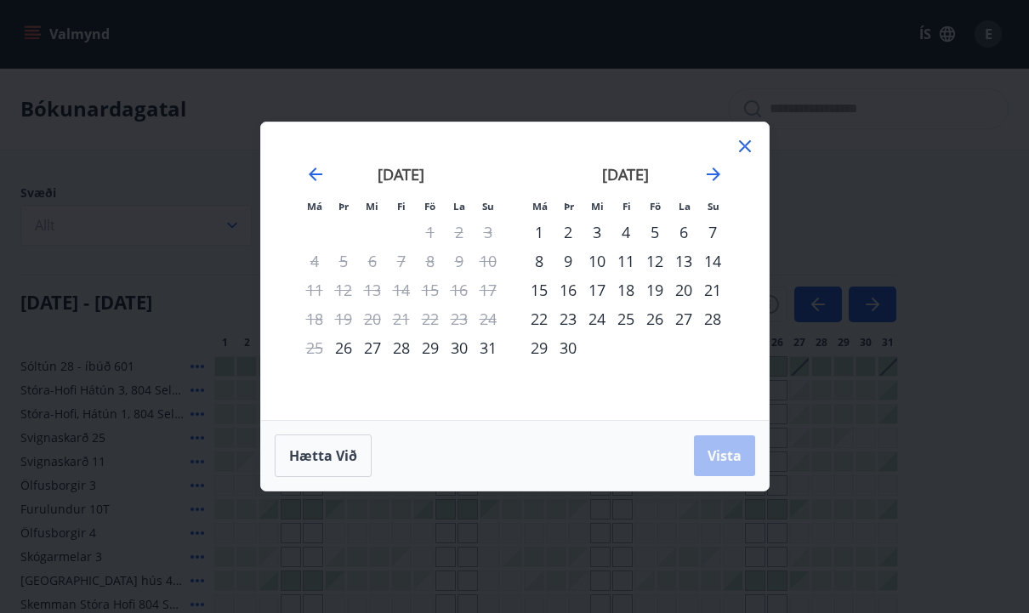
click at [753, 143] on icon at bounding box center [745, 146] width 20 height 20
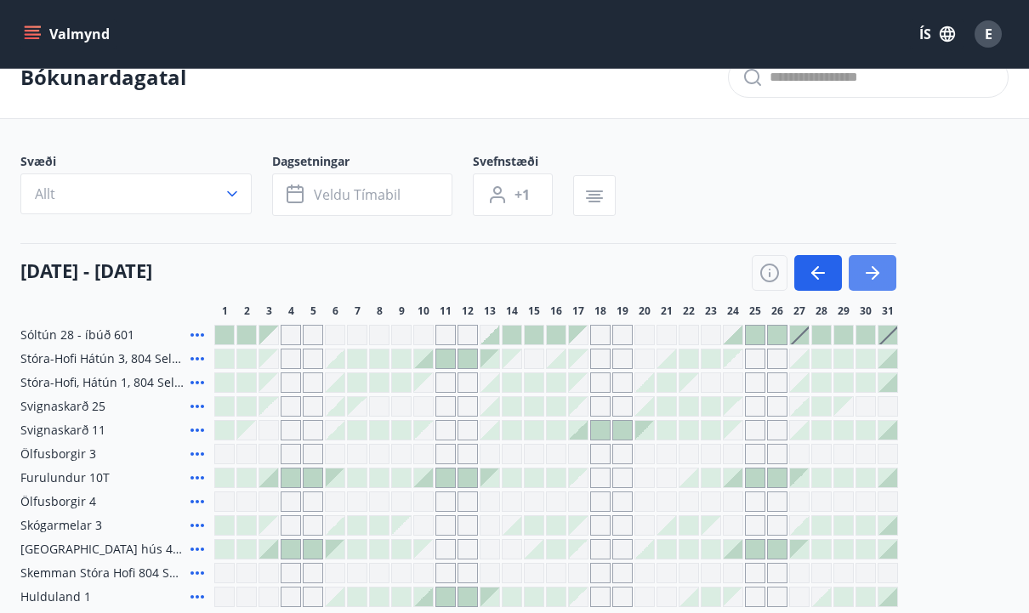
scroll to position [37, 0]
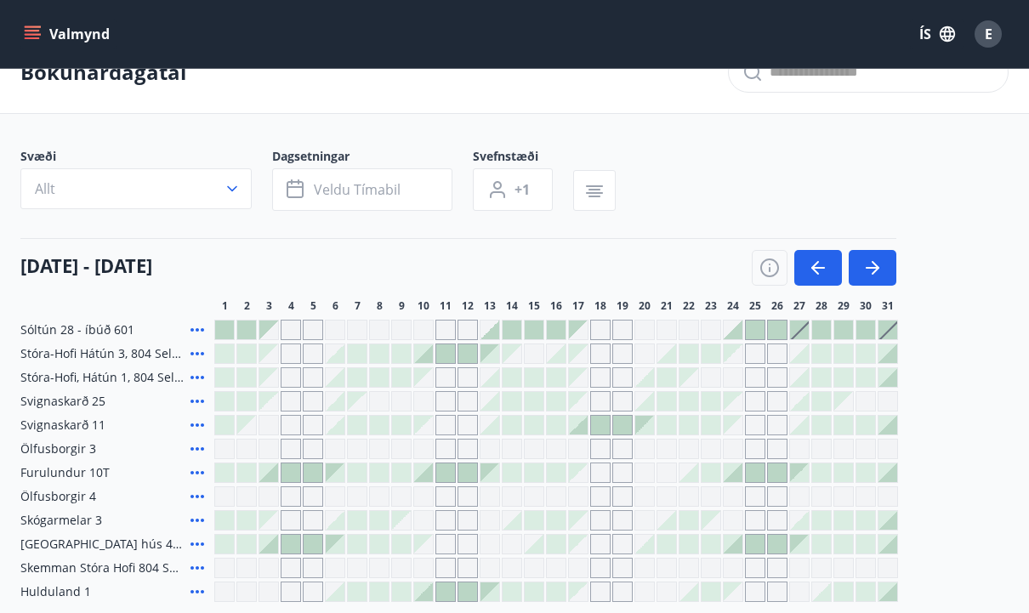
click at [783, 326] on div at bounding box center [777, 330] width 19 height 19
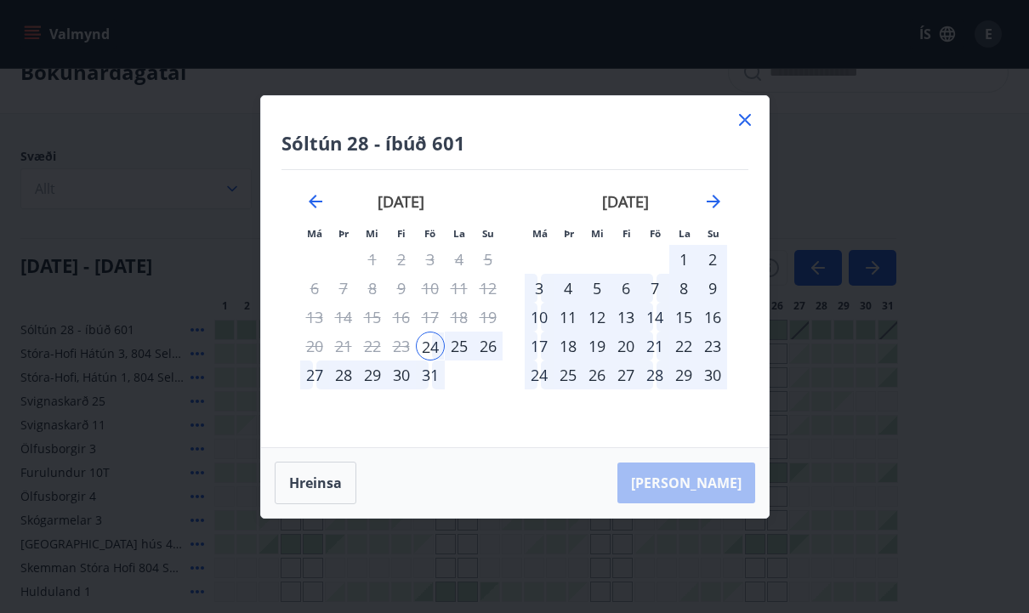
click at [751, 122] on icon at bounding box center [745, 120] width 20 height 20
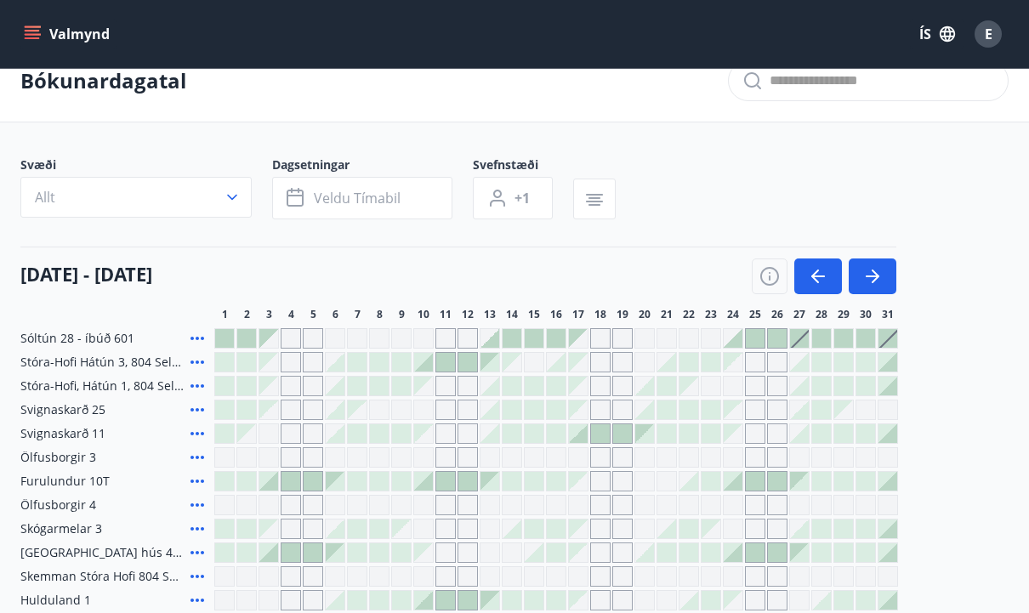
scroll to position [43, 0]
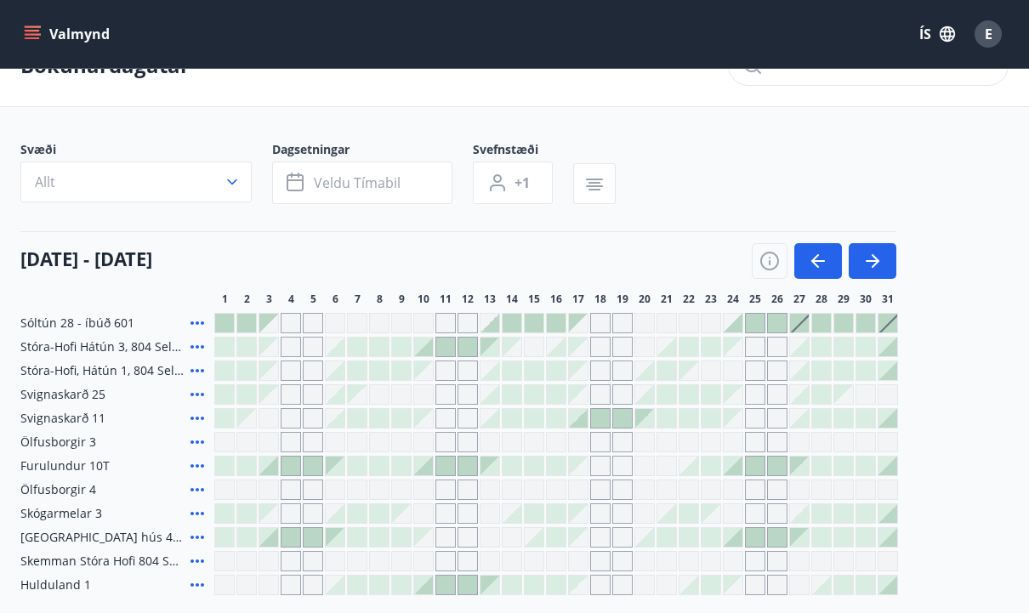
click at [619, 396] on div "Gráir dagar eru ekki bókanlegir" at bounding box center [622, 394] width 20 height 20
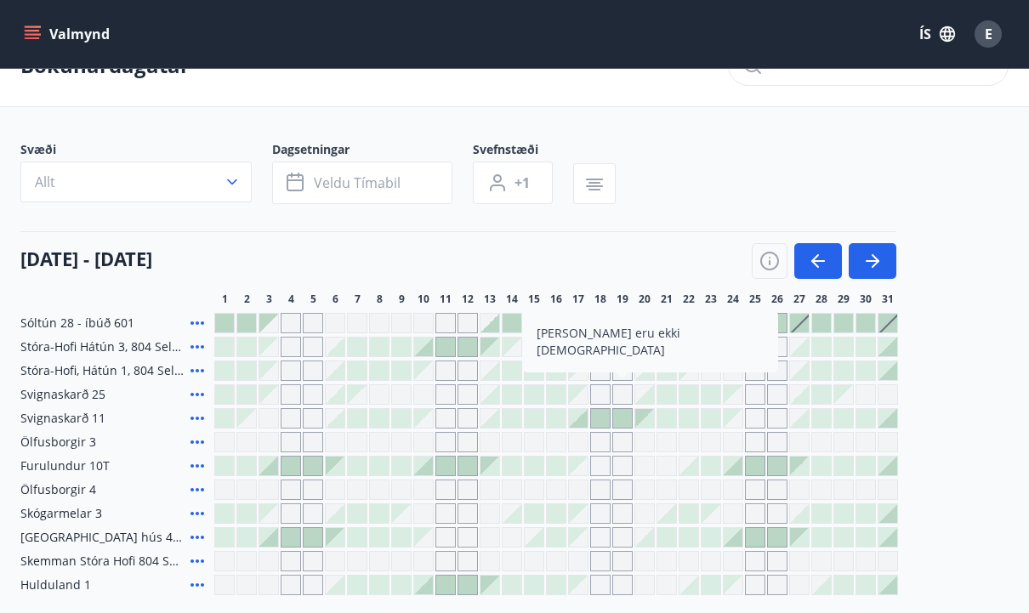
click at [622, 420] on div at bounding box center [622, 418] width 19 height 19
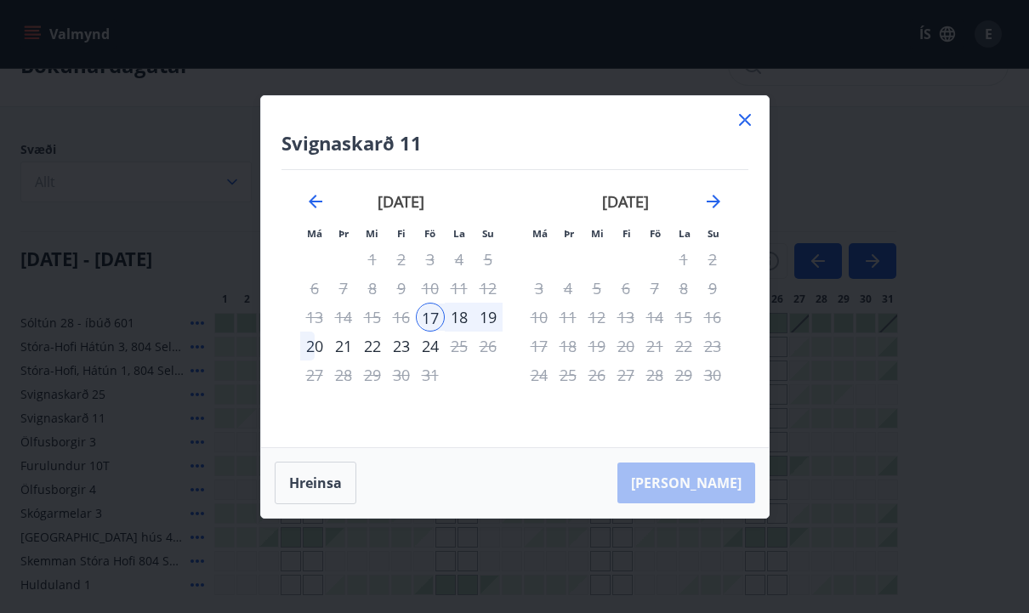
click at [741, 126] on icon at bounding box center [745, 120] width 12 height 12
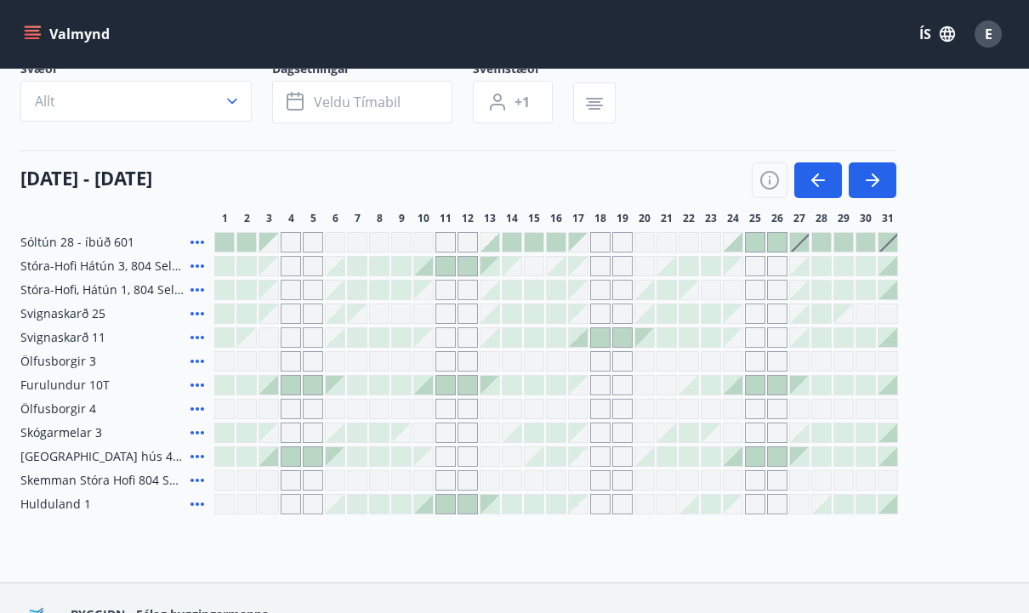
scroll to position [0, 0]
